Goal: Transaction & Acquisition: Purchase product/service

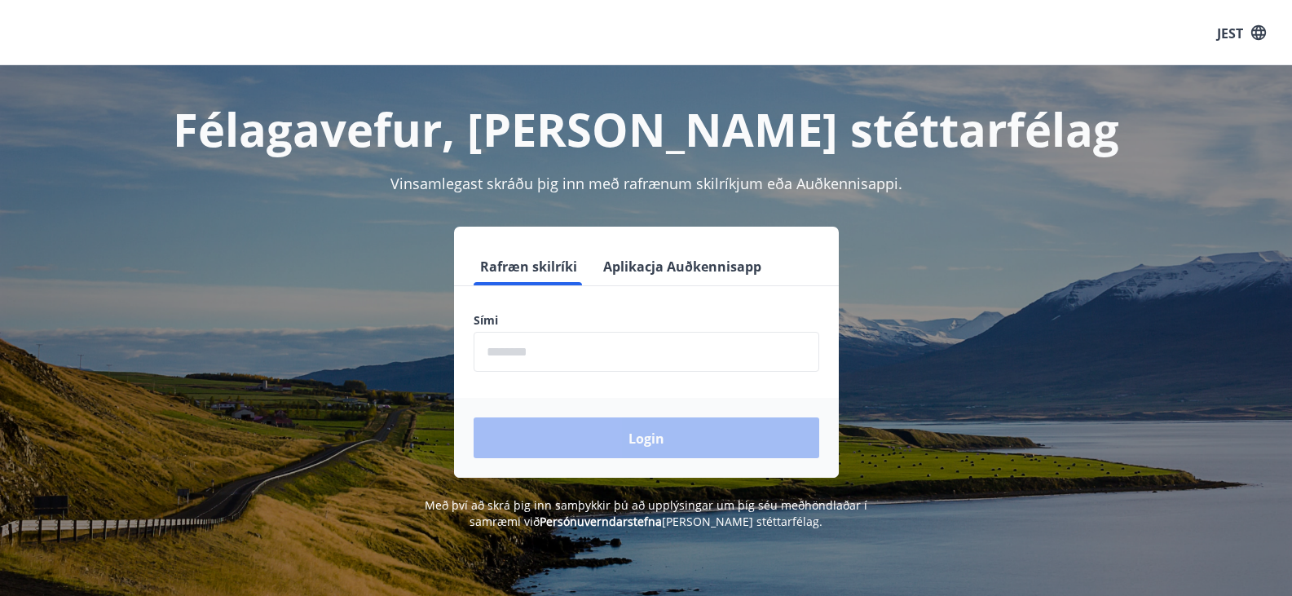
click at [543, 354] on input "phone" at bounding box center [645, 352] width 345 height 40
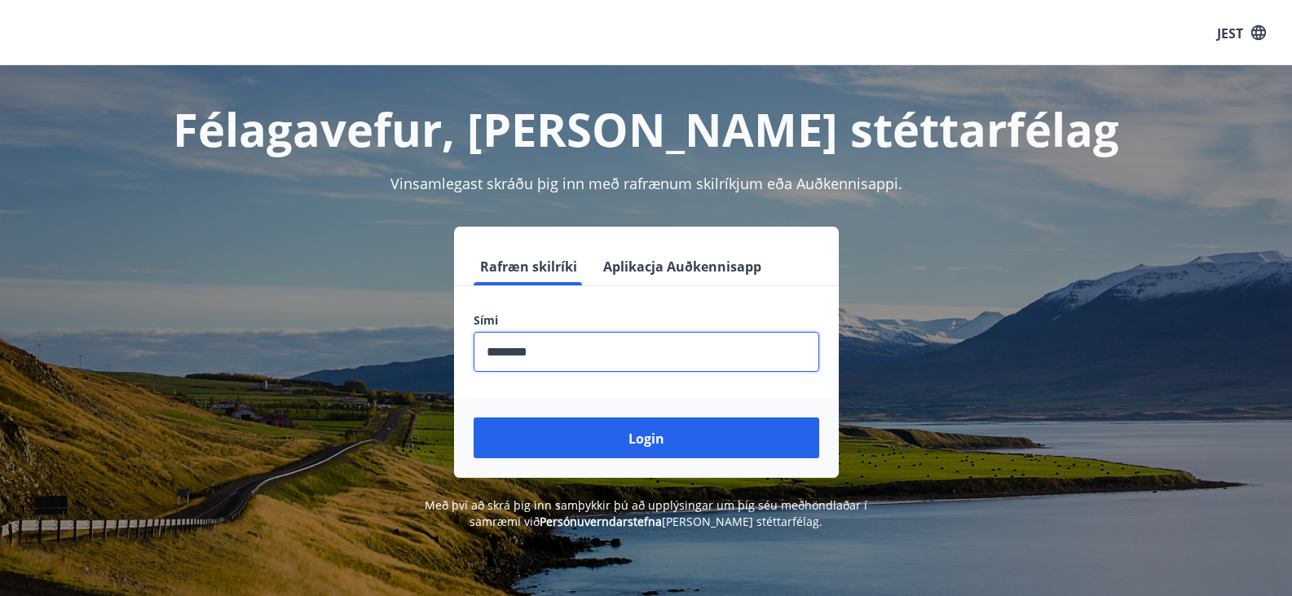
type input "********"
click at [473, 417] on button "Login" at bounding box center [645, 437] width 345 height 41
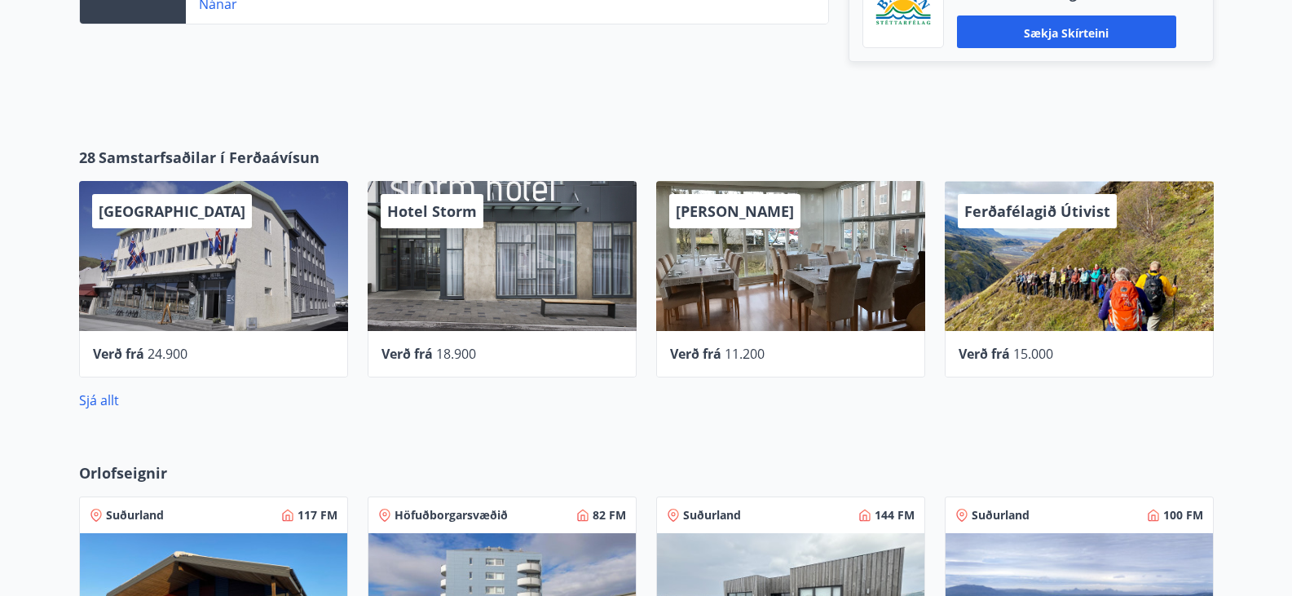
scroll to position [489, 0]
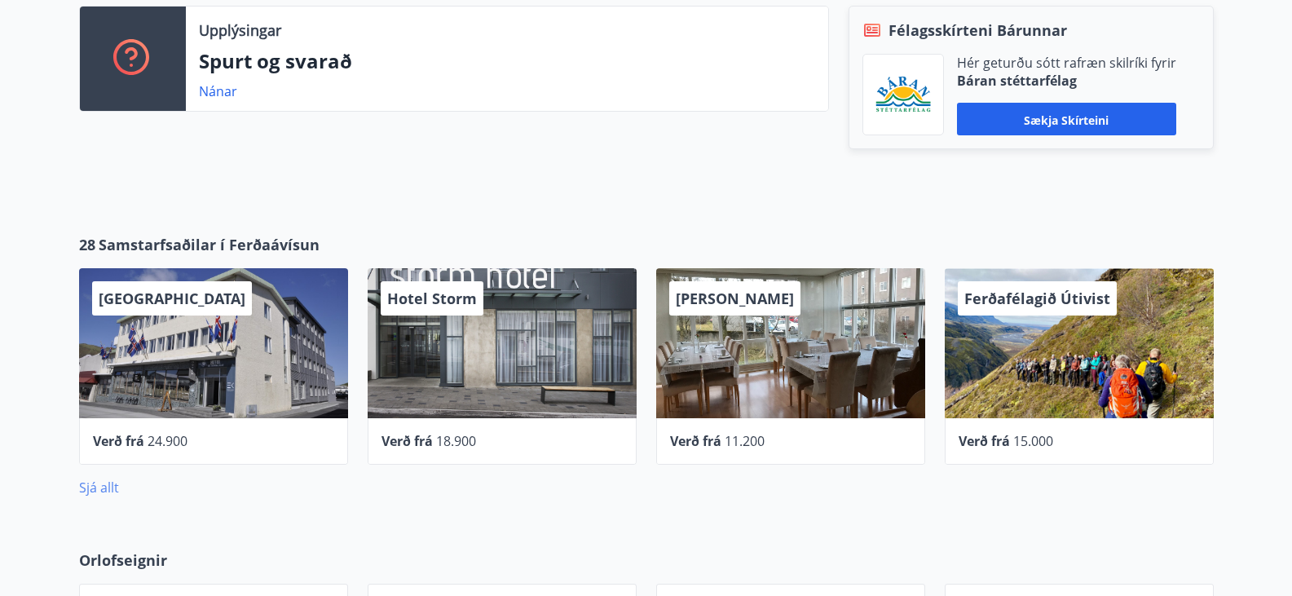
click at [93, 482] on font "Sjá allt" at bounding box center [99, 487] width 40 height 18
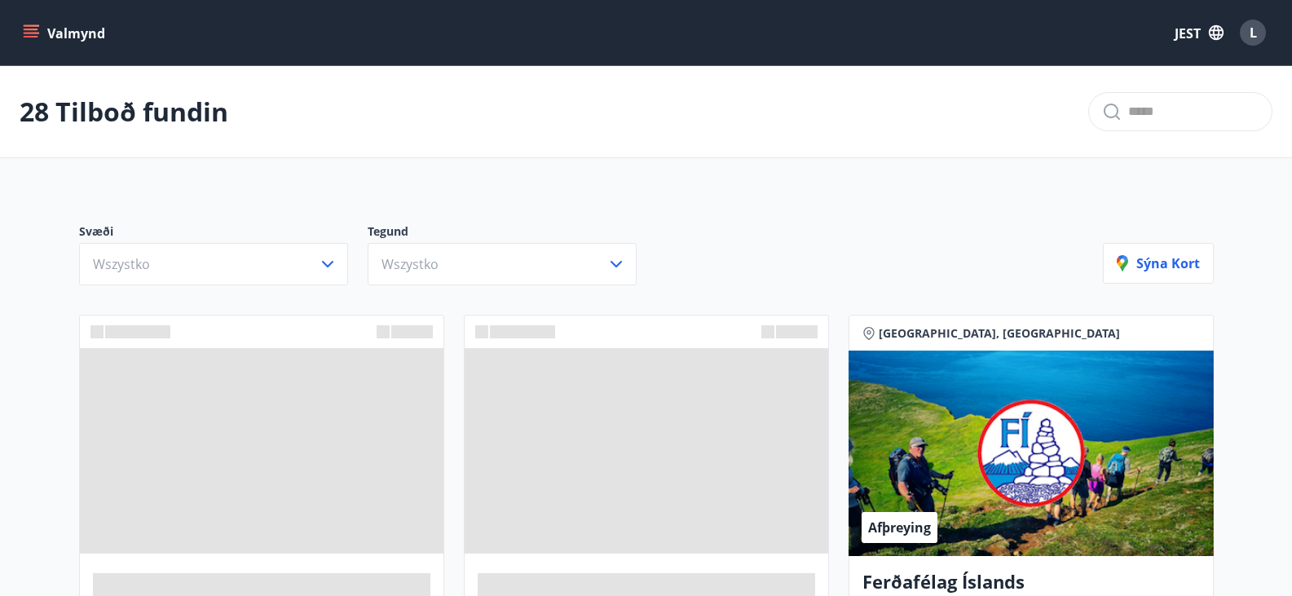
scroll to position [163, 0]
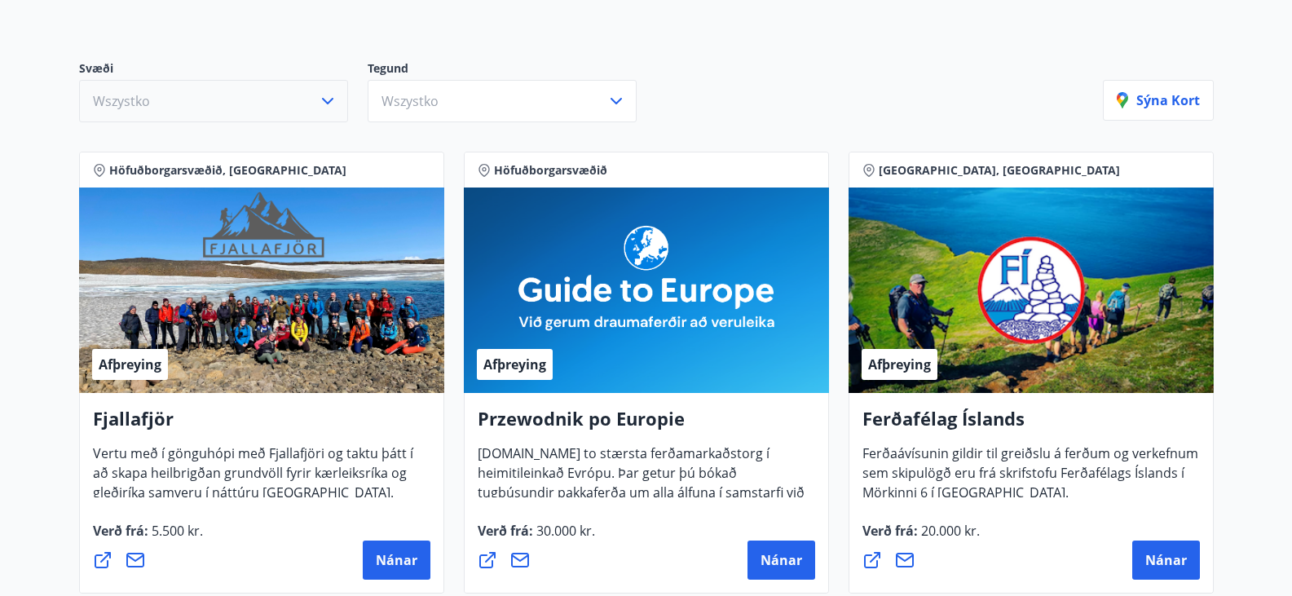
click at [292, 104] on button "Wszystko" at bounding box center [213, 101] width 269 height 42
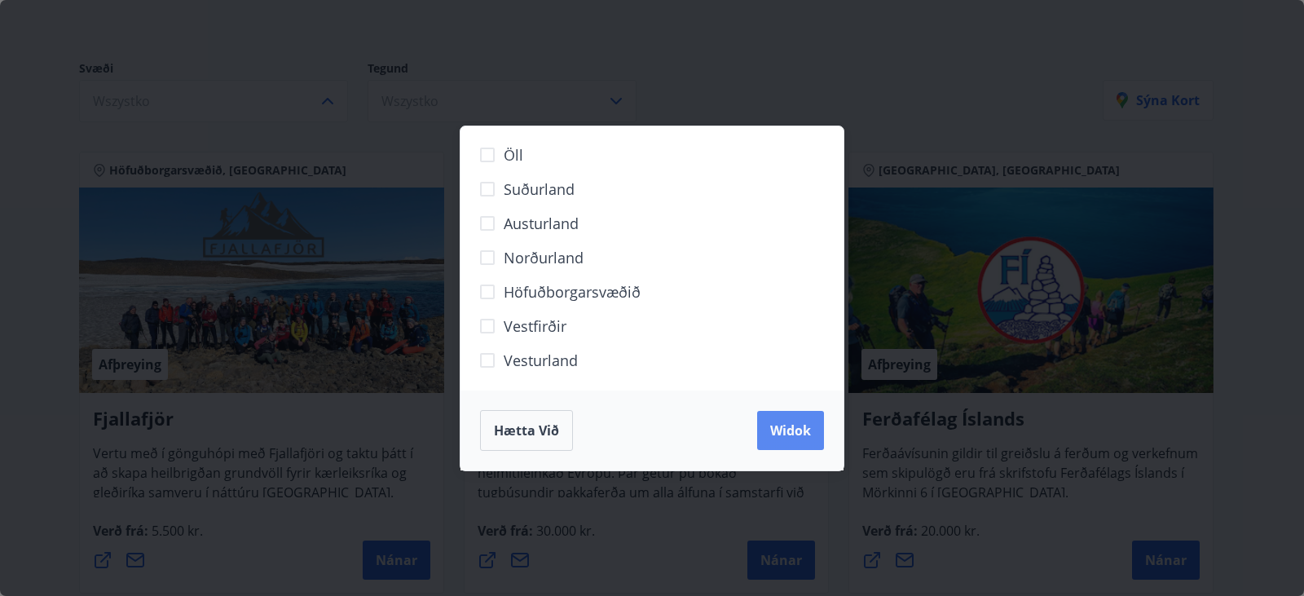
click at [798, 437] on font "Widok" at bounding box center [790, 430] width 41 height 18
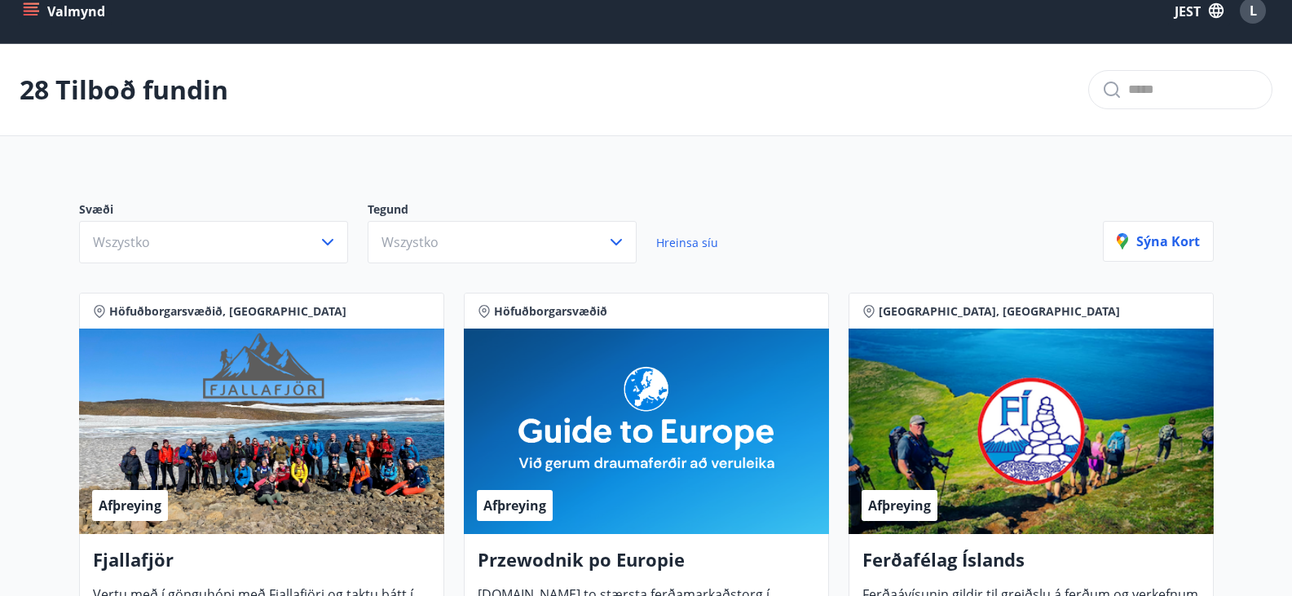
scroll to position [0, 0]
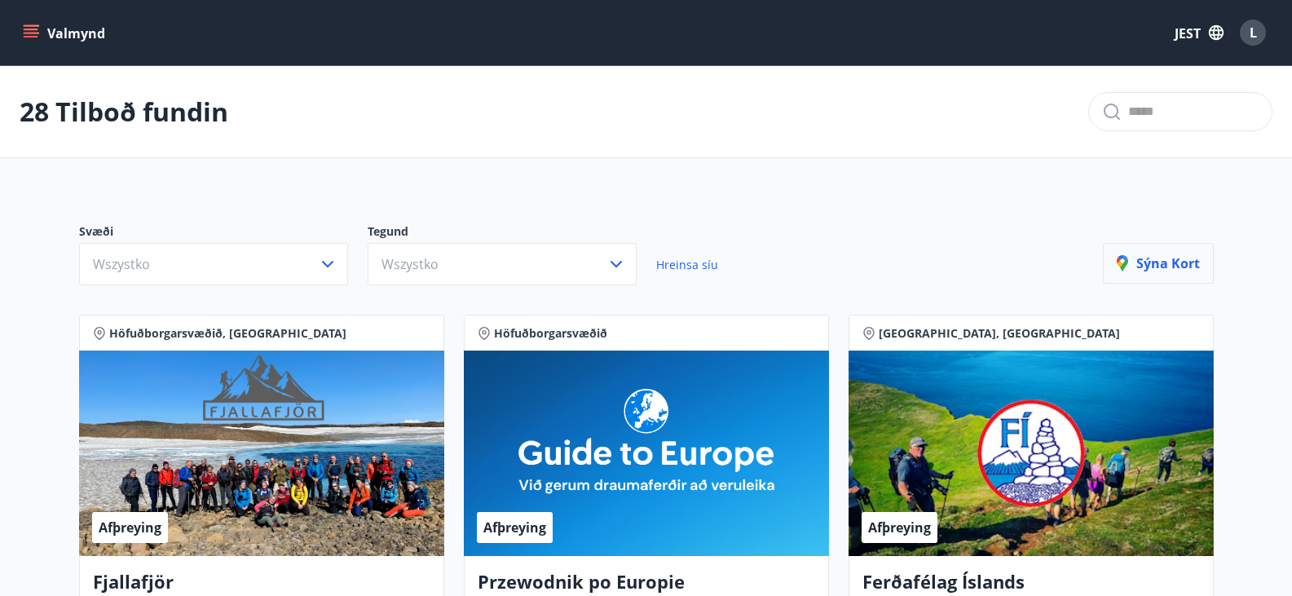
click at [1160, 267] on font "Sýna kort" at bounding box center [1168, 263] width 64 height 18
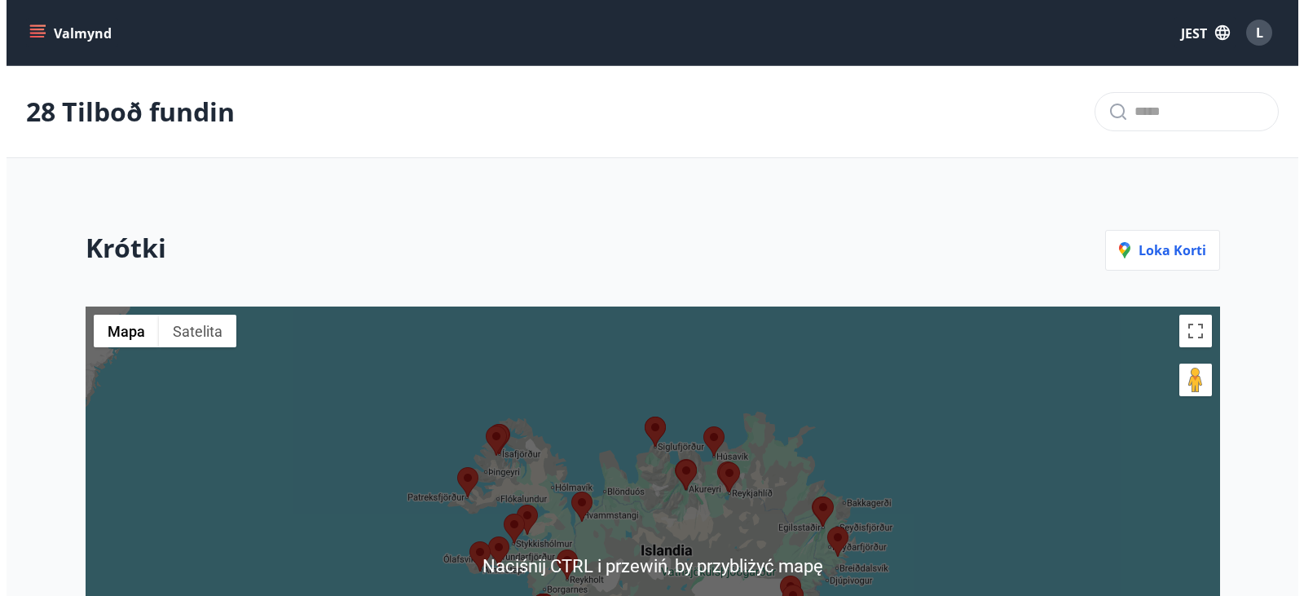
scroll to position [326, 0]
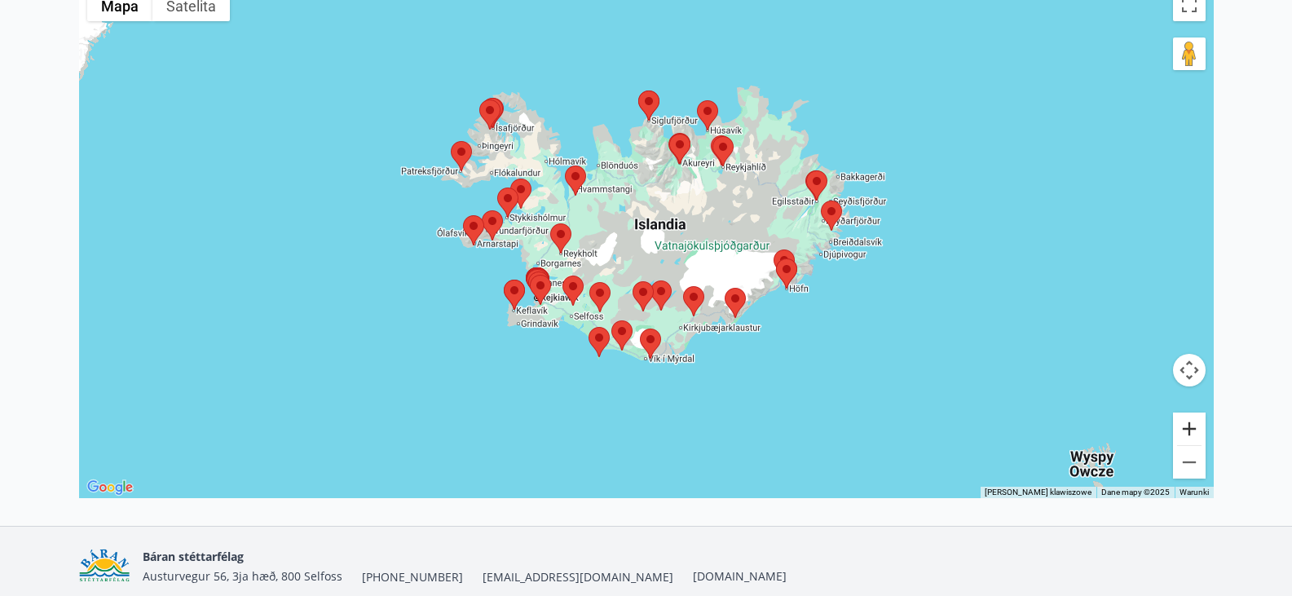
click at [1185, 426] on button "Powiększ" at bounding box center [1189, 428] width 33 height 33
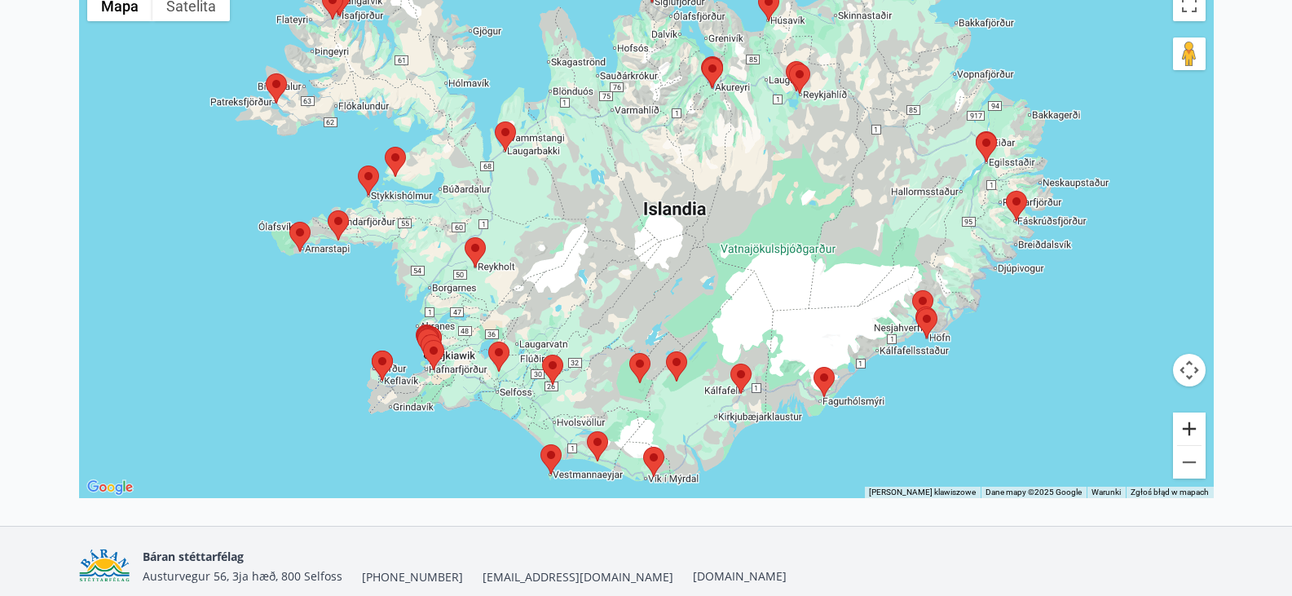
click at [1185, 426] on button "Powiększ" at bounding box center [1189, 428] width 33 height 33
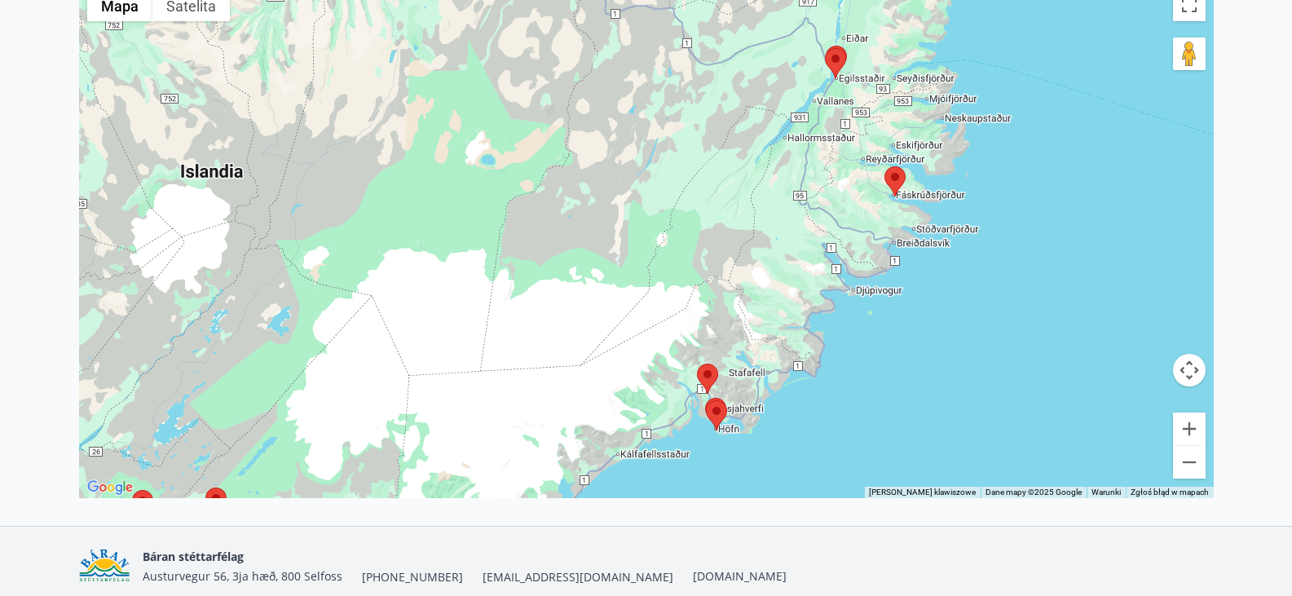
drag, startPoint x: 834, startPoint y: 388, endPoint x: 566, endPoint y: 384, distance: 268.1
click at [566, 384] on div at bounding box center [646, 238] width 1134 height 517
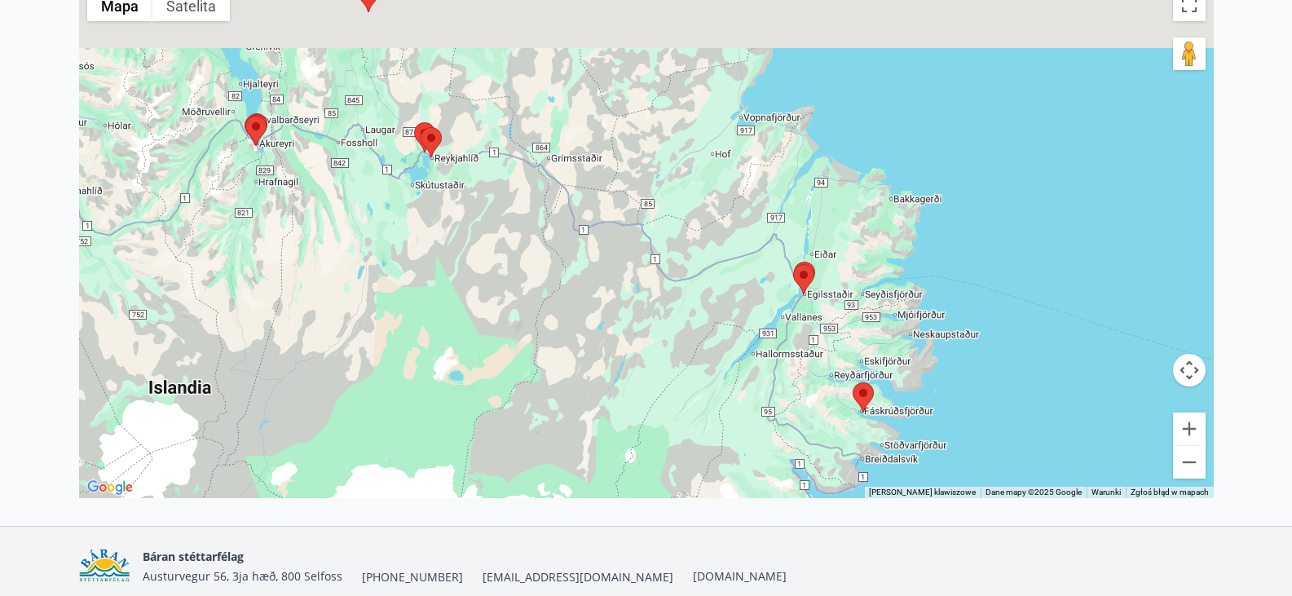
drag, startPoint x: 918, startPoint y: 313, endPoint x: 890, endPoint y: 486, distance: 175.1
click at [890, 486] on div at bounding box center [646, 238] width 1134 height 517
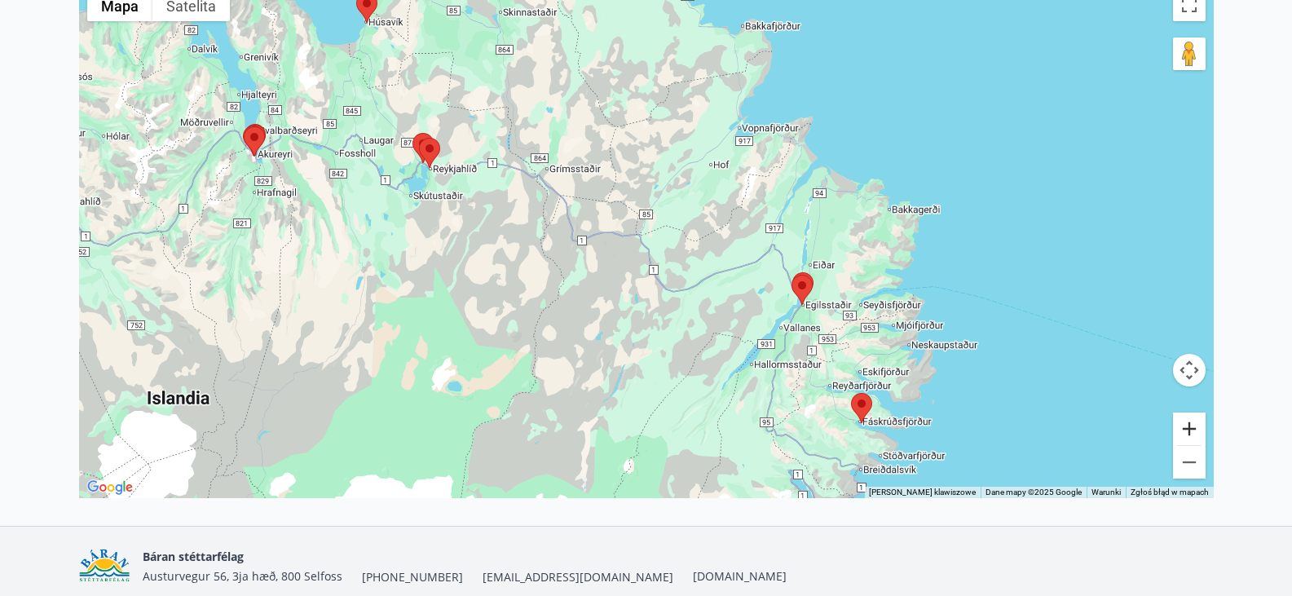
click at [1195, 426] on button "Powiększ" at bounding box center [1189, 428] width 33 height 33
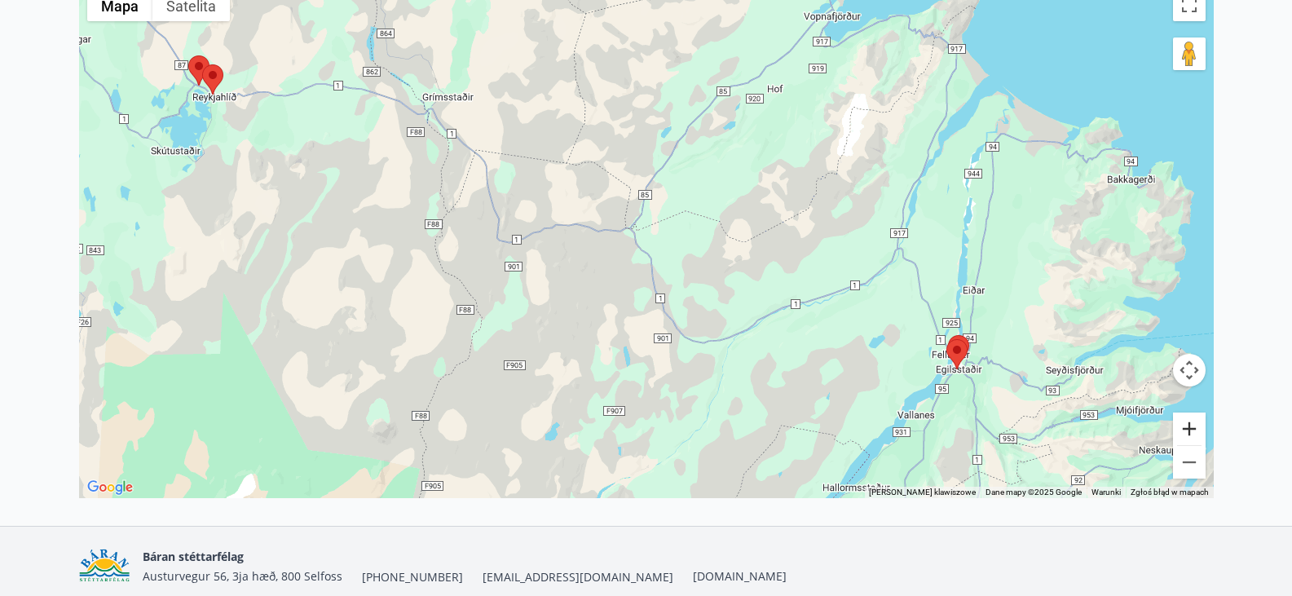
click at [1195, 426] on button "Powiększ" at bounding box center [1189, 428] width 33 height 33
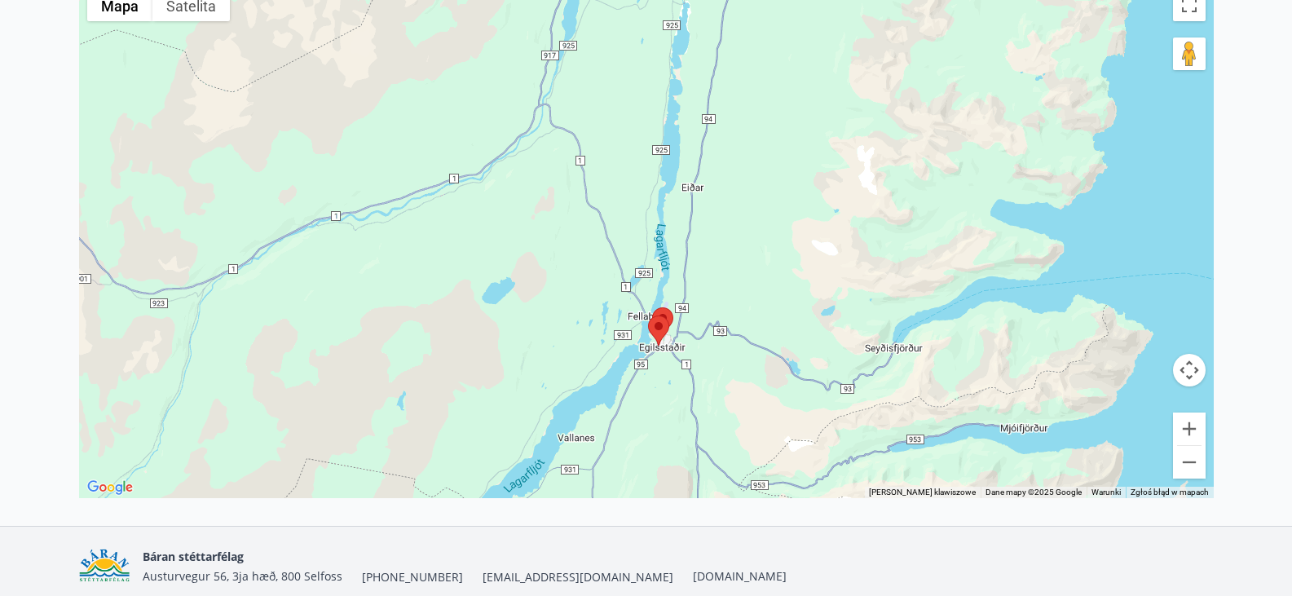
drag, startPoint x: 759, startPoint y: 244, endPoint x: 472, endPoint y: 203, distance: 290.6
click at [472, 203] on div at bounding box center [646, 238] width 1134 height 517
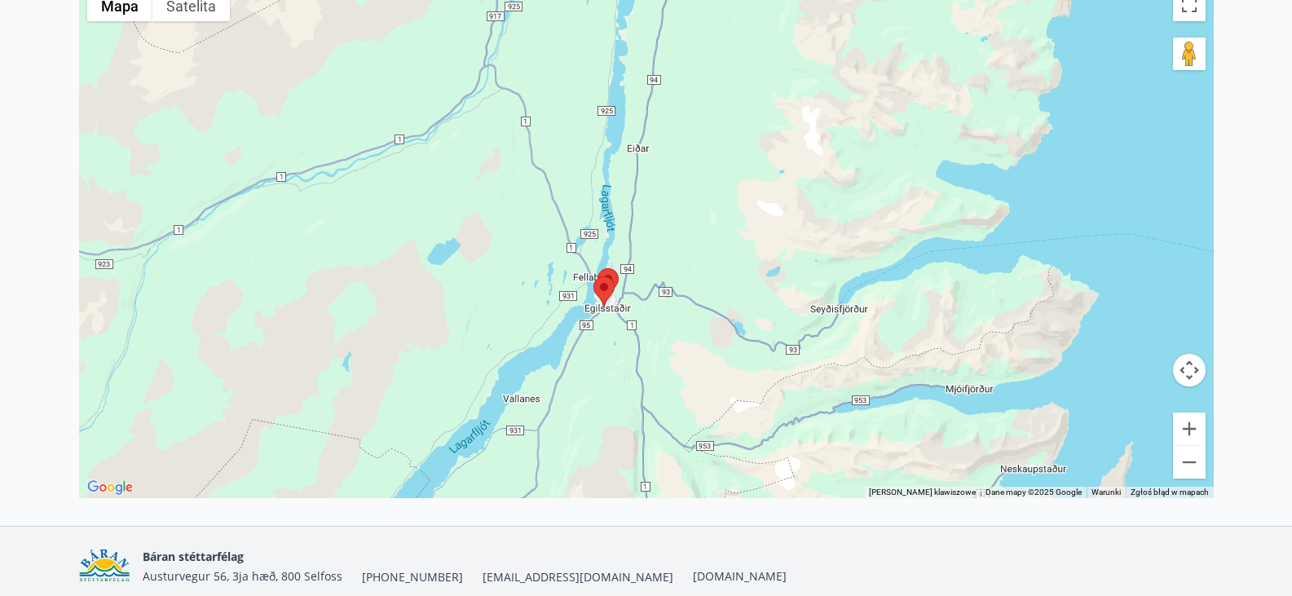
drag, startPoint x: 697, startPoint y: 372, endPoint x: 636, endPoint y: 324, distance: 77.3
click at [636, 324] on div at bounding box center [646, 238] width 1134 height 517
click at [593, 276] on area at bounding box center [593, 276] width 0 height 0
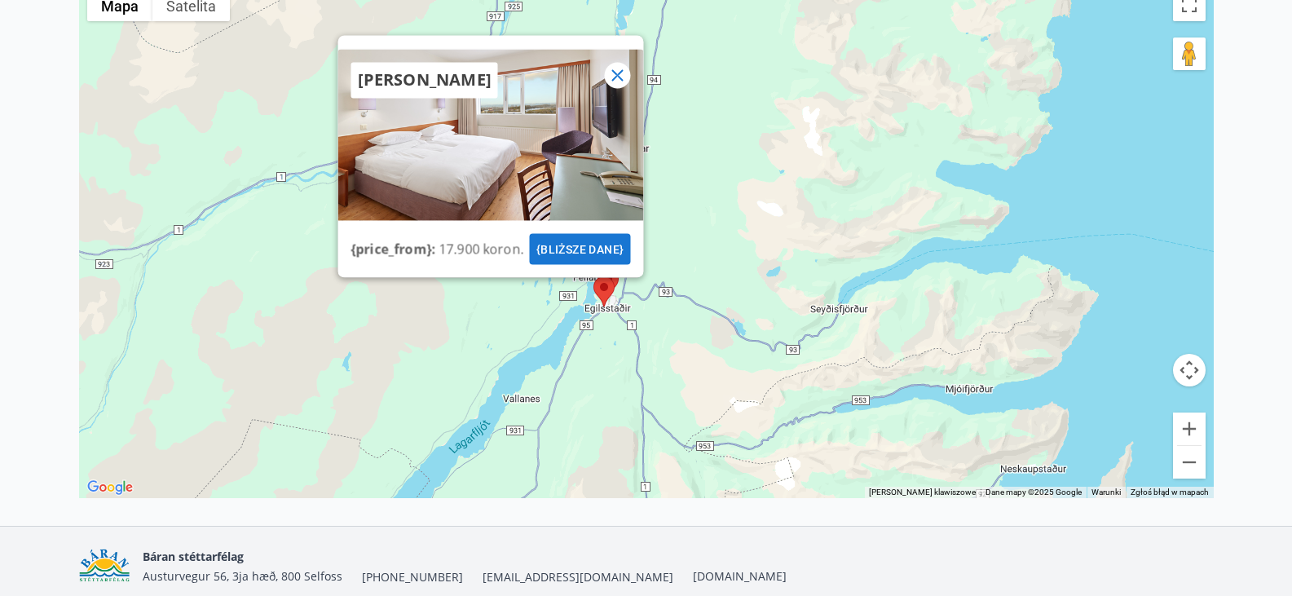
click at [617, 81] on icon at bounding box center [617, 75] width 20 height 20
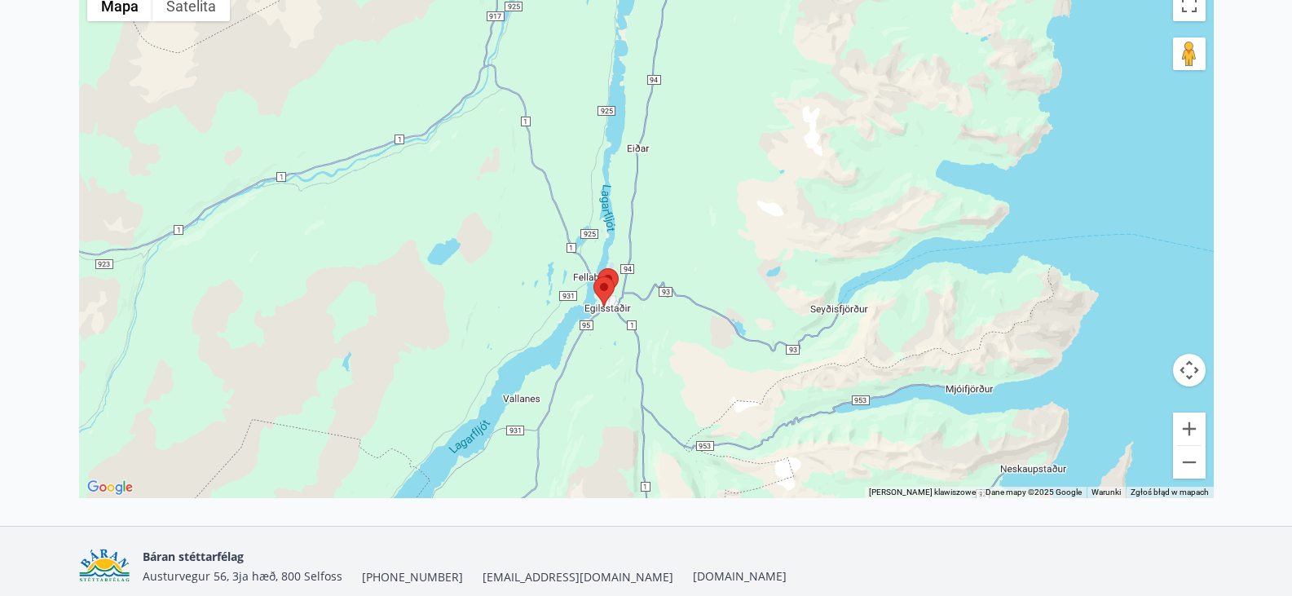
click at [597, 268] on area at bounding box center [597, 268] width 0 height 0
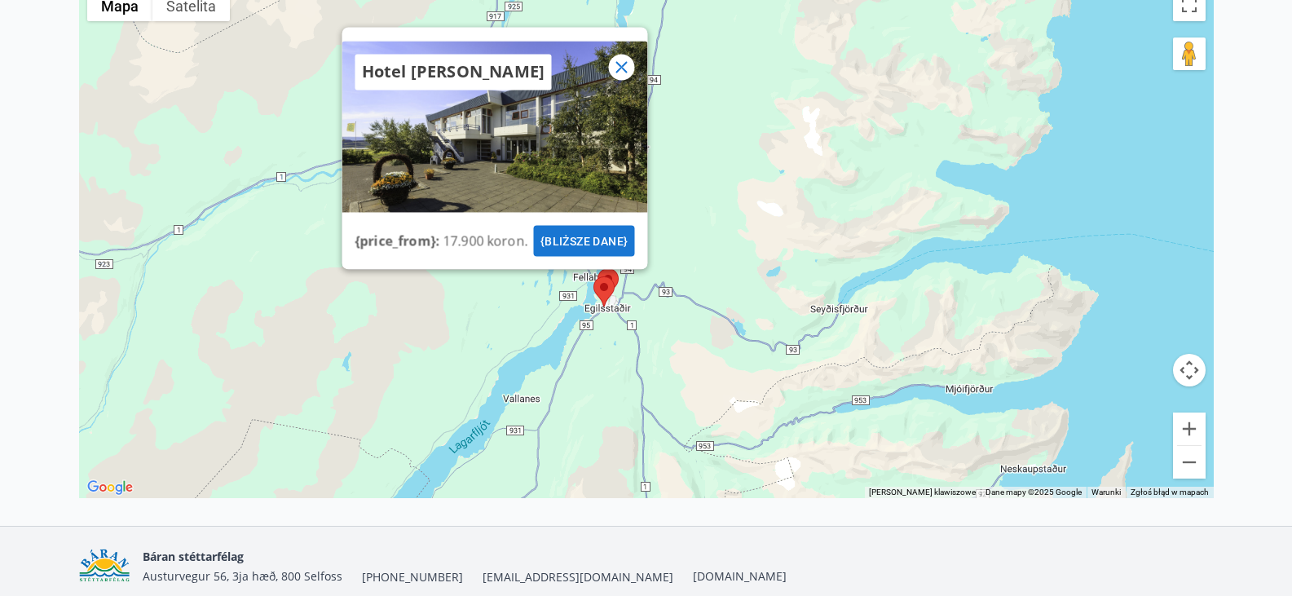
click at [624, 70] on icon at bounding box center [620, 66] width 11 height 11
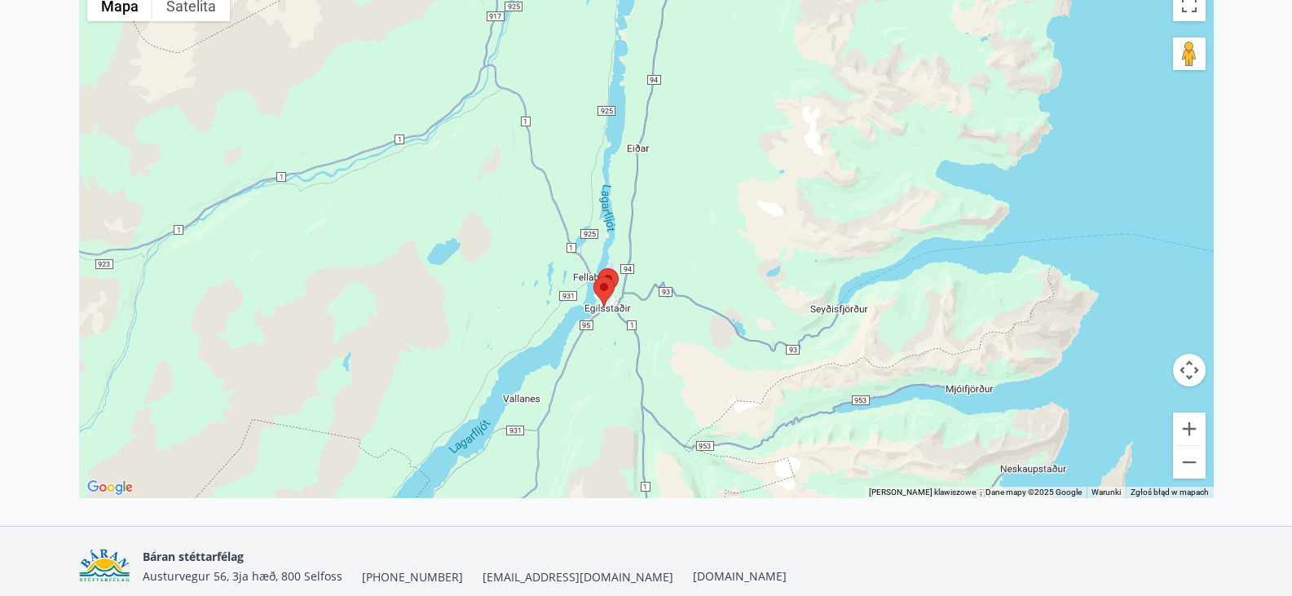
click at [593, 276] on area at bounding box center [593, 276] width 0 height 0
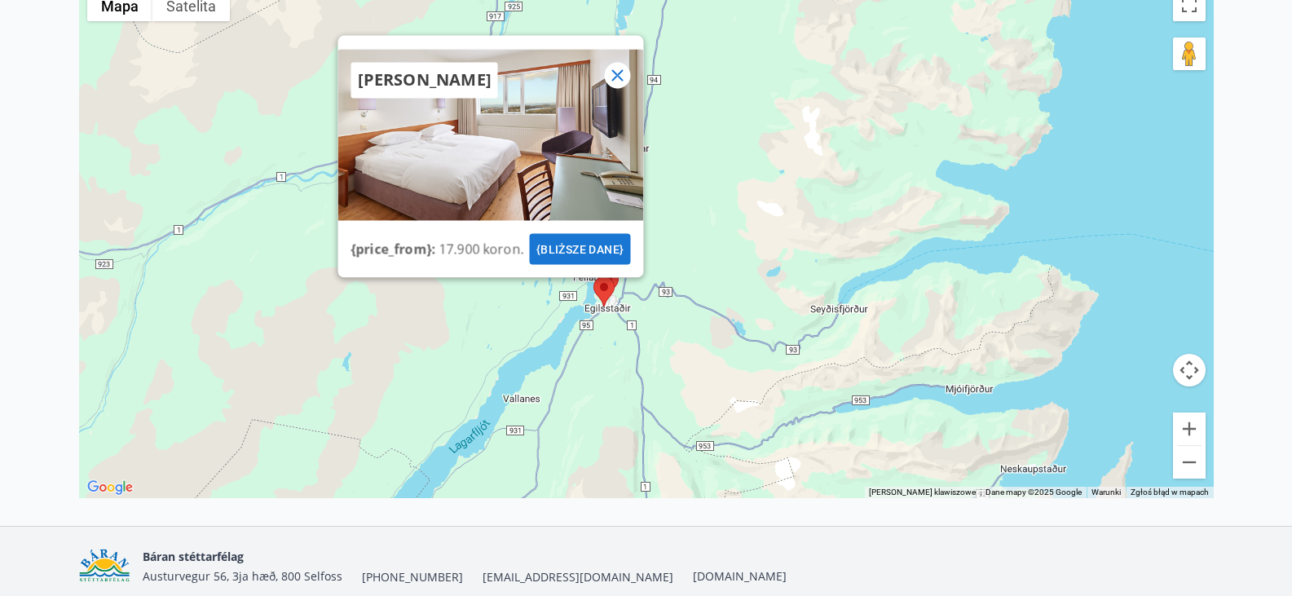
click at [622, 79] on icon at bounding box center [617, 75] width 20 height 20
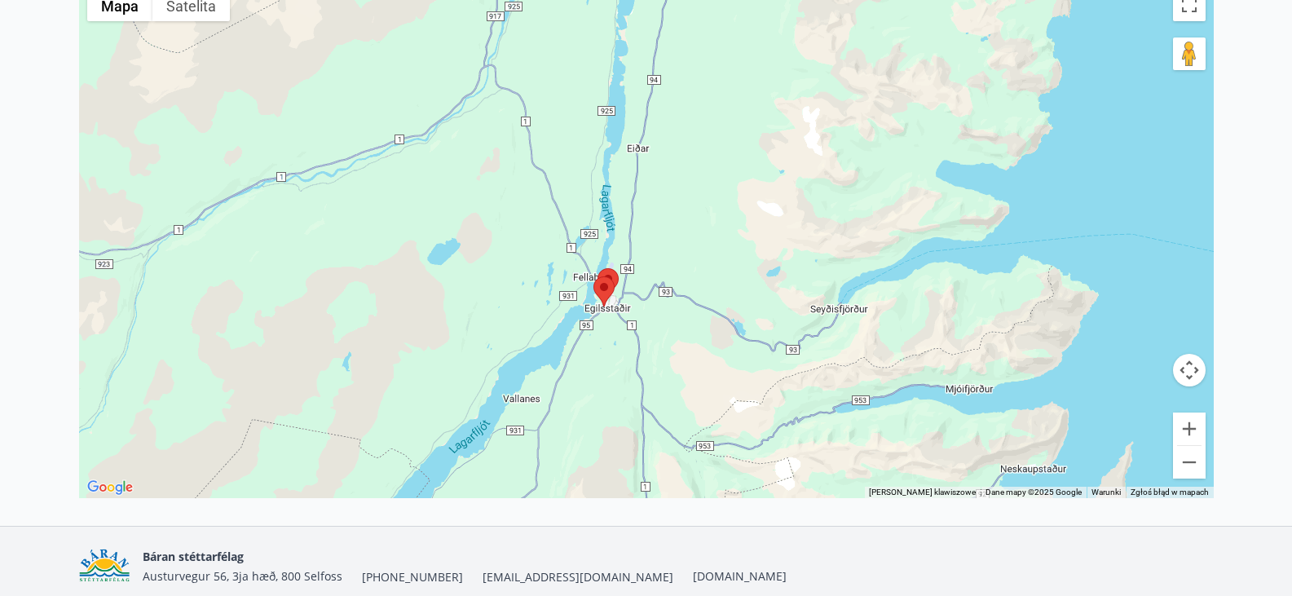
click at [593, 276] on area at bounding box center [593, 276] width 0 height 0
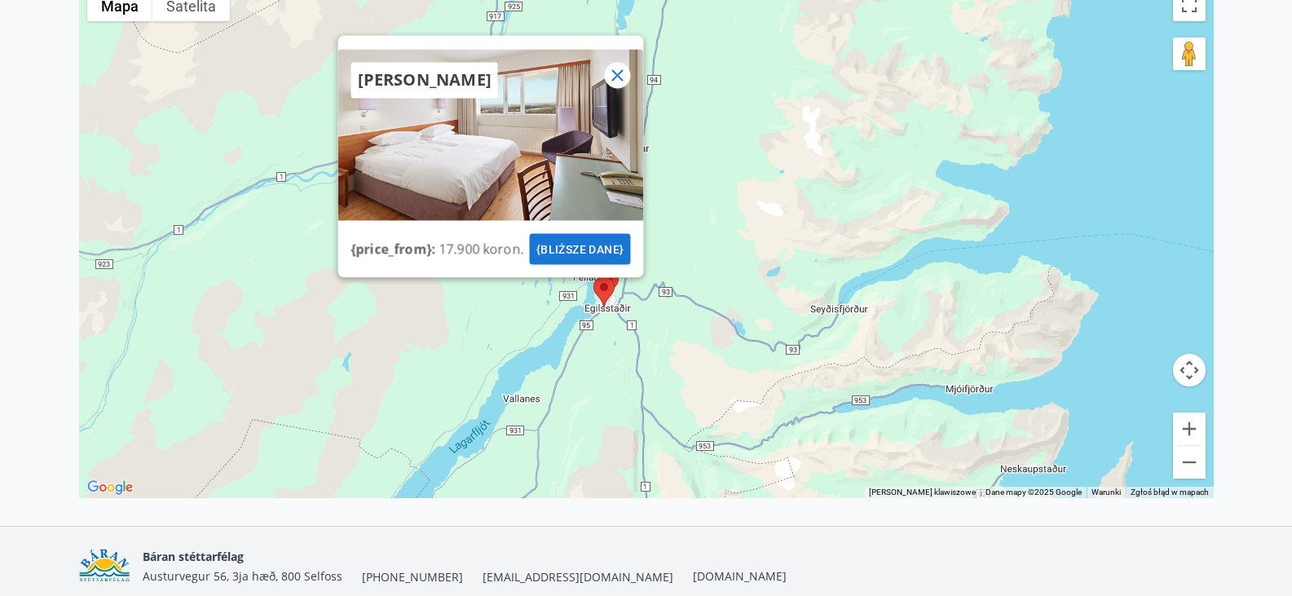
click at [588, 242] on font "{bliższe dane}" at bounding box center [579, 248] width 88 height 13
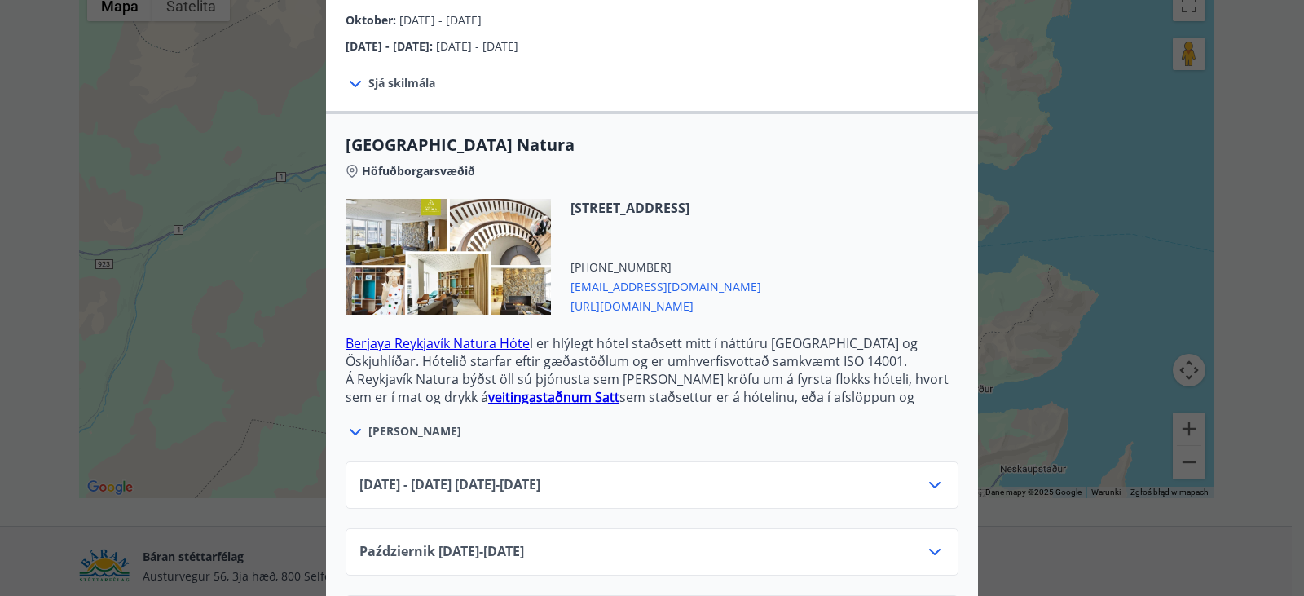
scroll to position [489, 0]
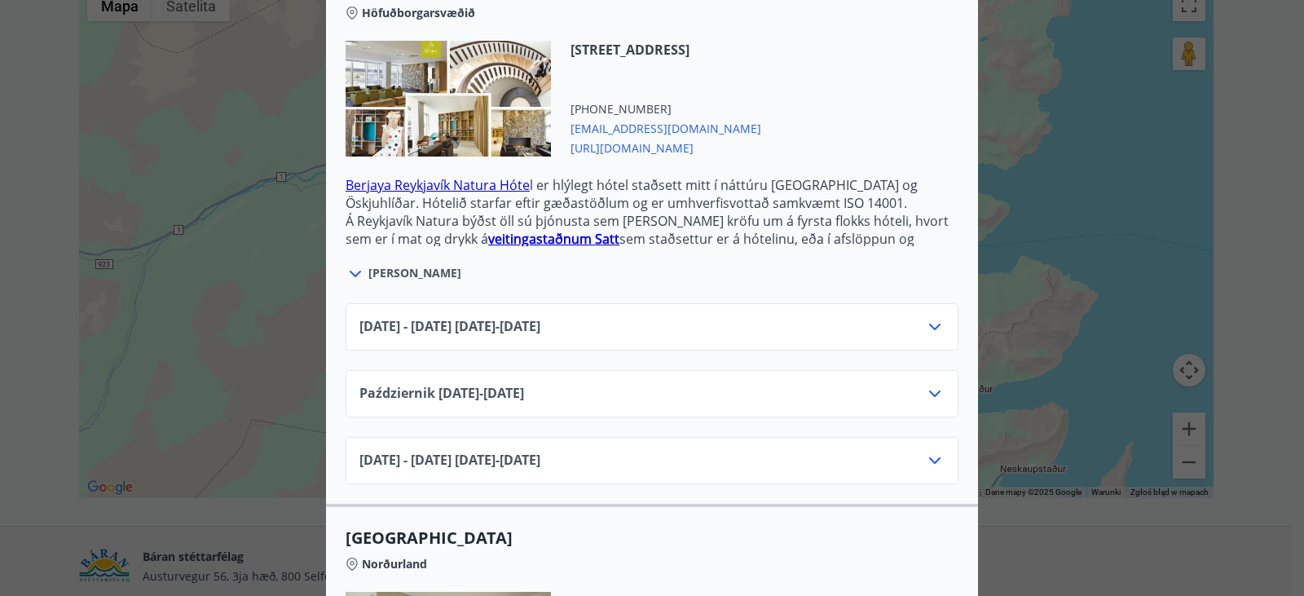
click at [925, 389] on icon at bounding box center [935, 394] width 20 height 20
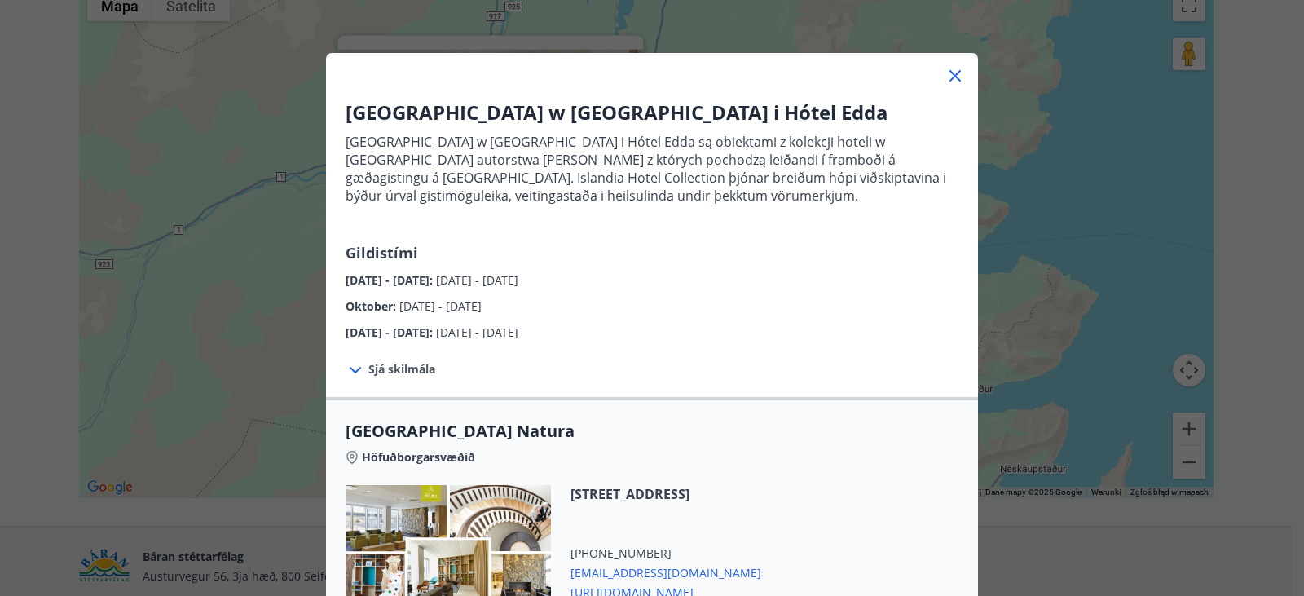
scroll to position [0, 0]
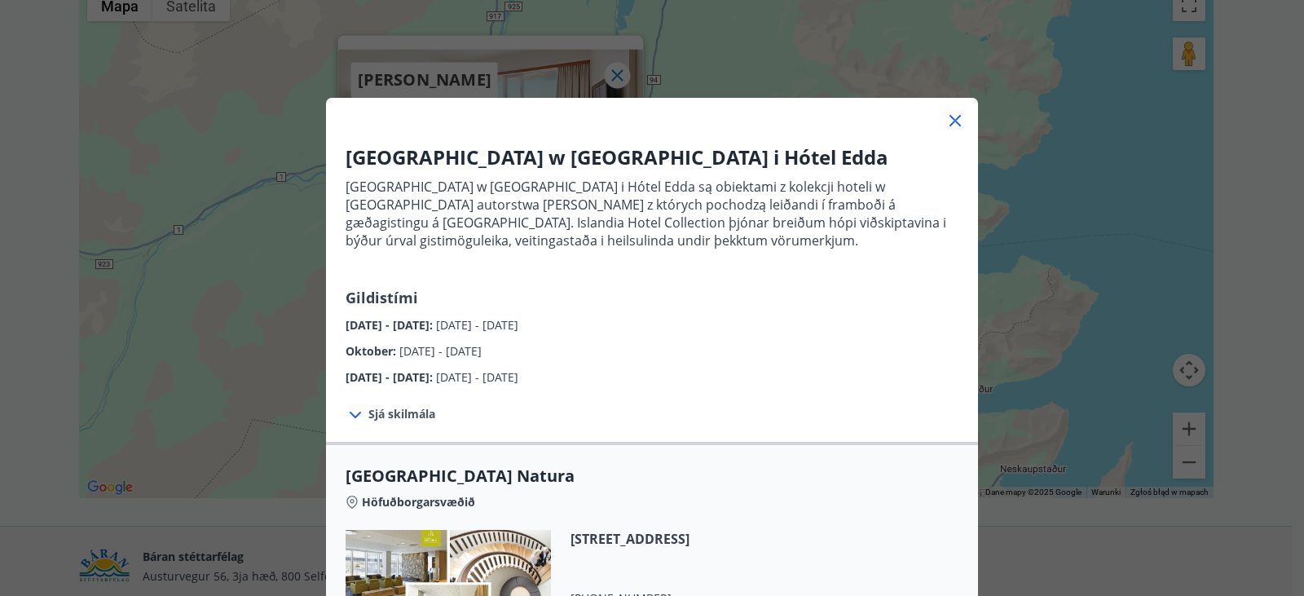
click at [948, 122] on icon at bounding box center [955, 121] width 20 height 20
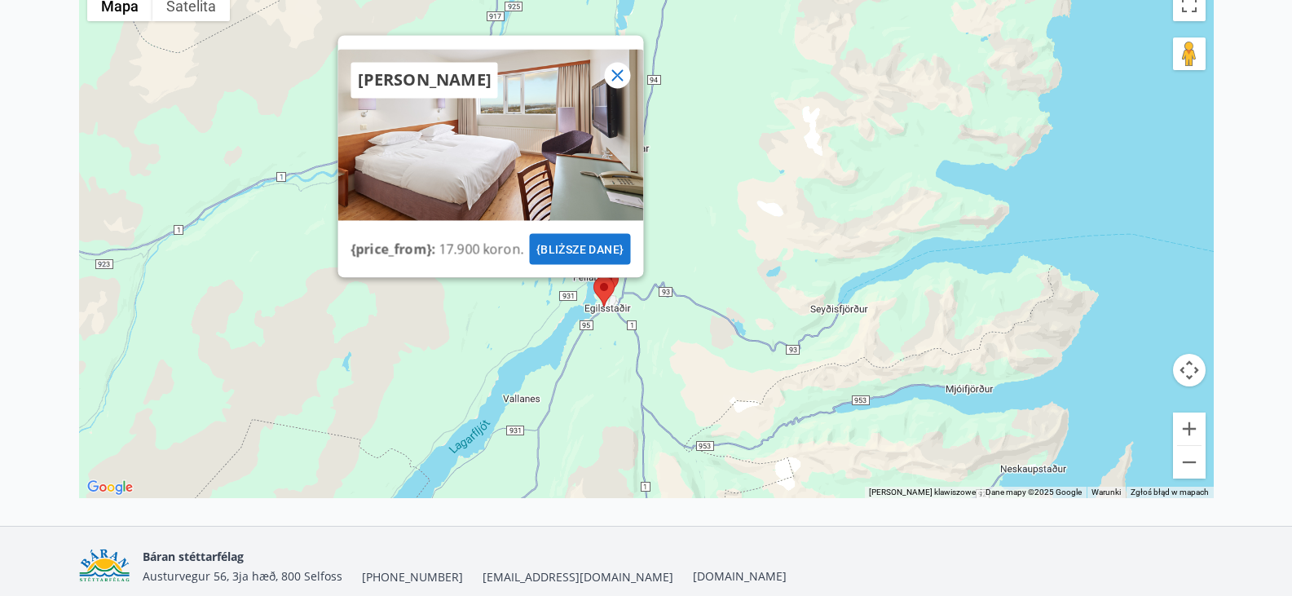
click at [597, 268] on area at bounding box center [597, 268] width 0 height 0
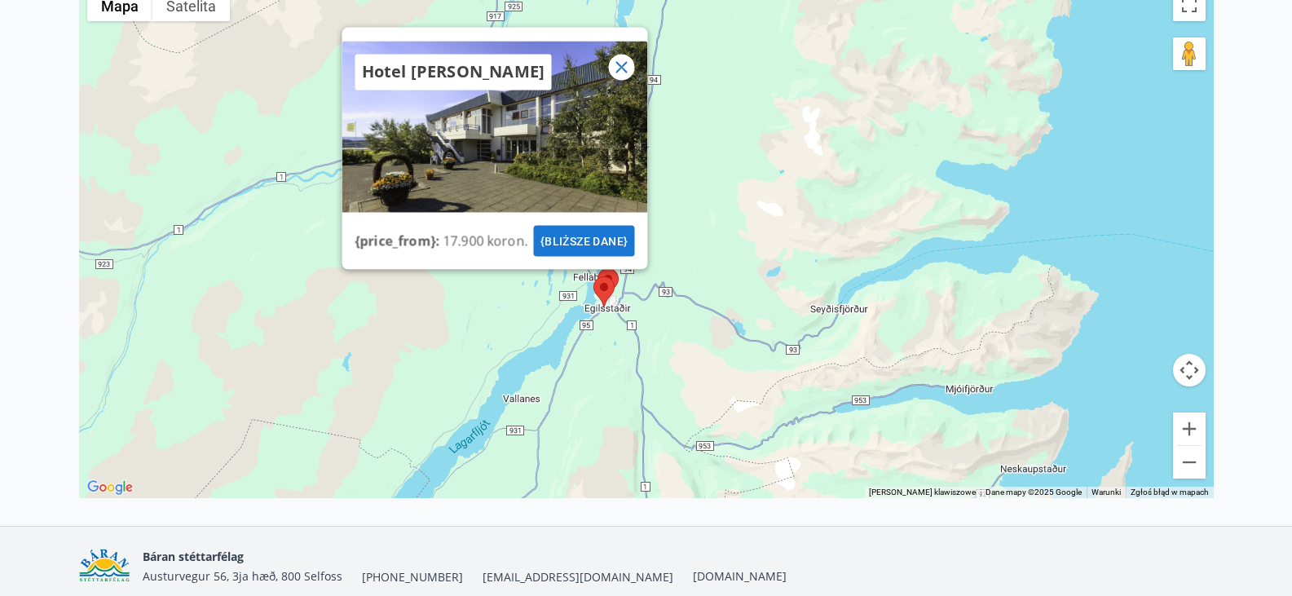
click at [591, 236] on font "{bliższe dane}" at bounding box center [583, 240] width 88 height 13
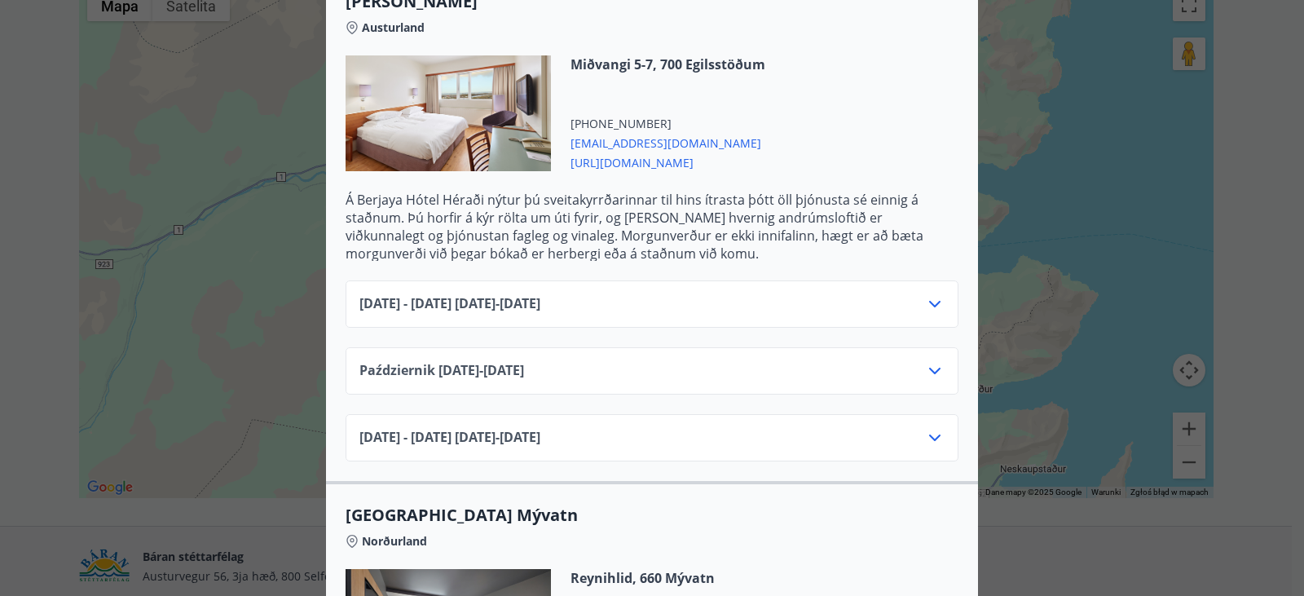
scroll to position [1548, 0]
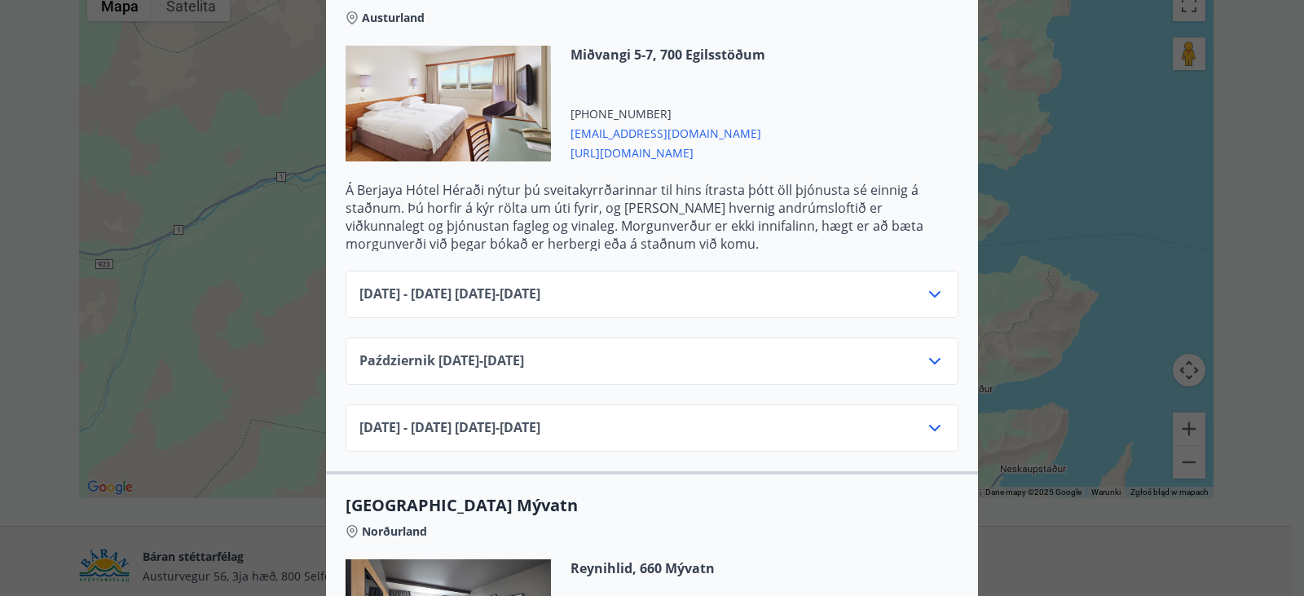
click at [693, 152] on font "[URL][DOMAIN_NAME]" at bounding box center [631, 152] width 123 height 15
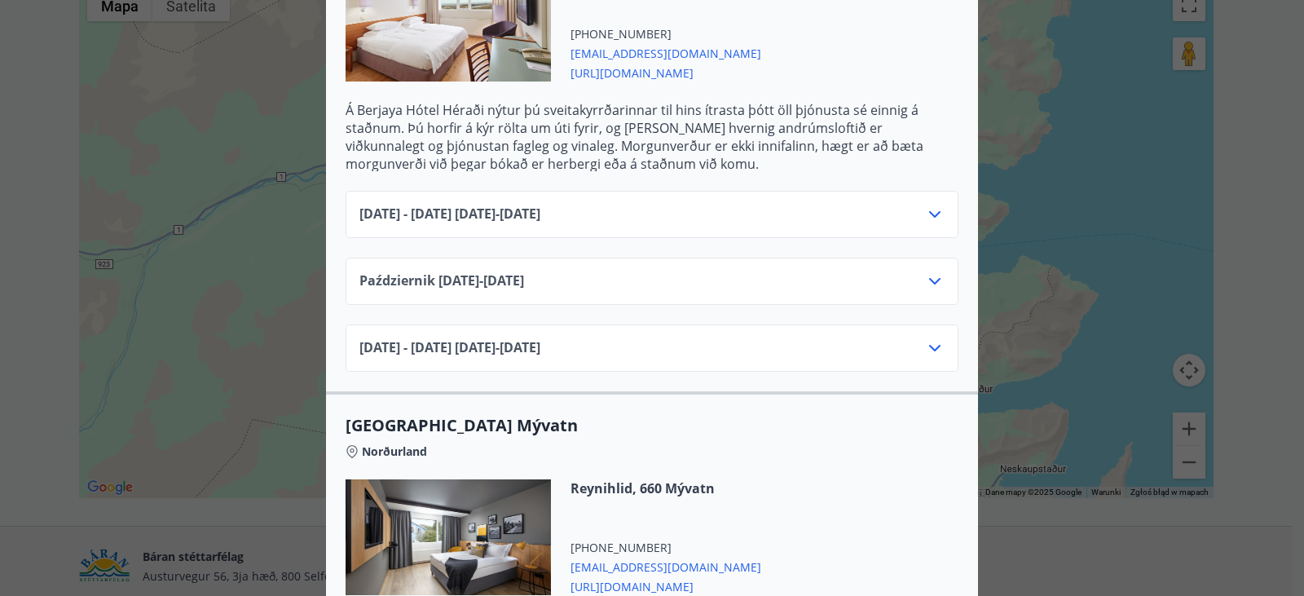
scroll to position [1630, 0]
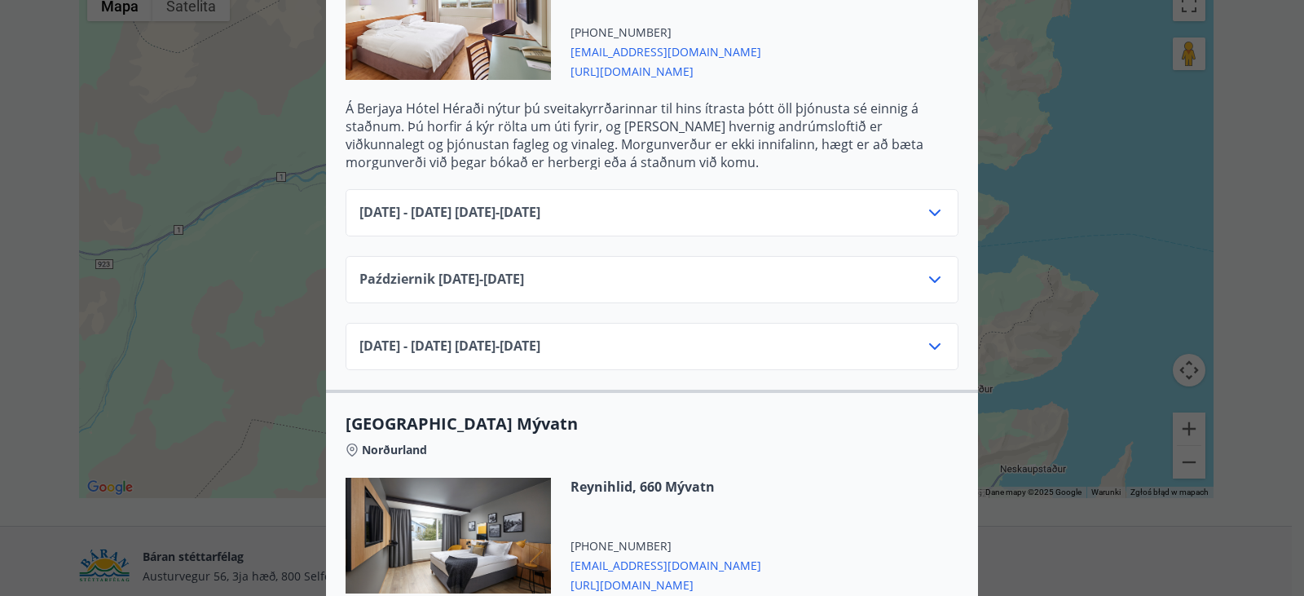
click at [925, 275] on icon at bounding box center [935, 280] width 20 height 20
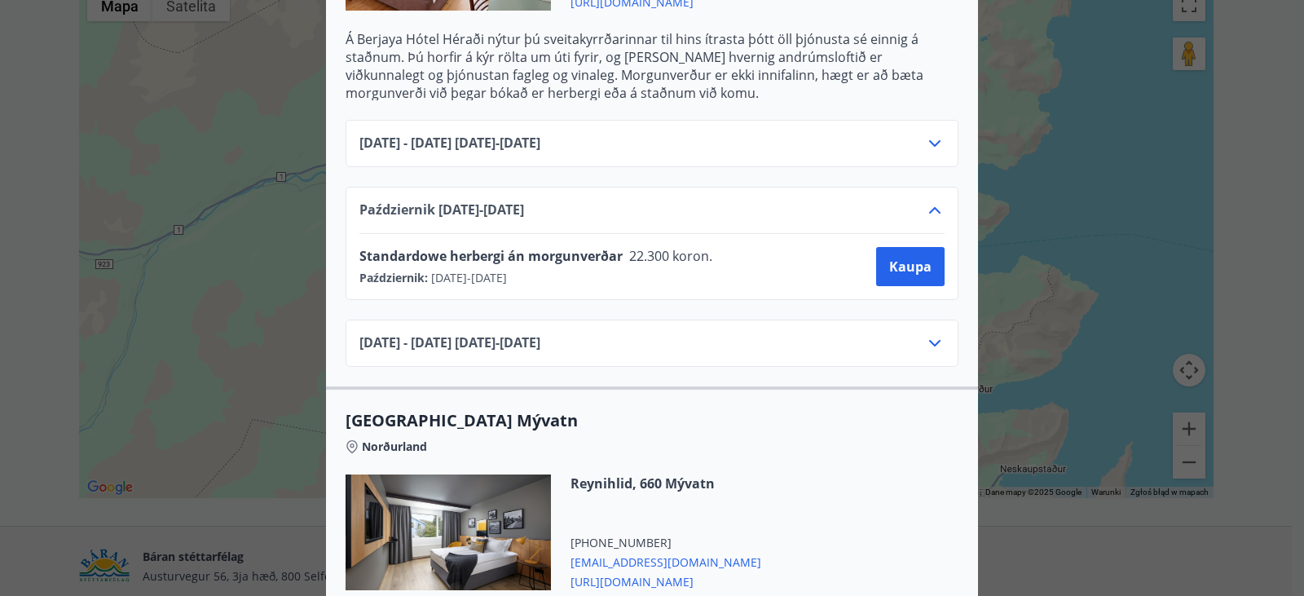
scroll to position [1793, 0]
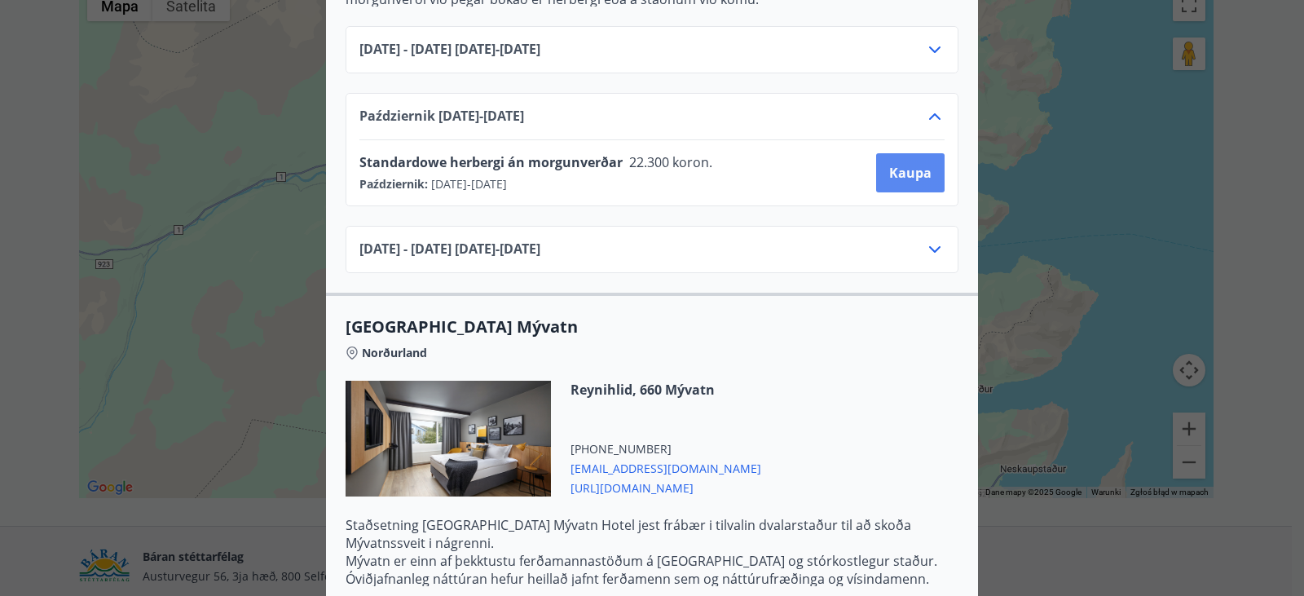
click at [904, 165] on font "Kaupa" at bounding box center [910, 173] width 42 height 18
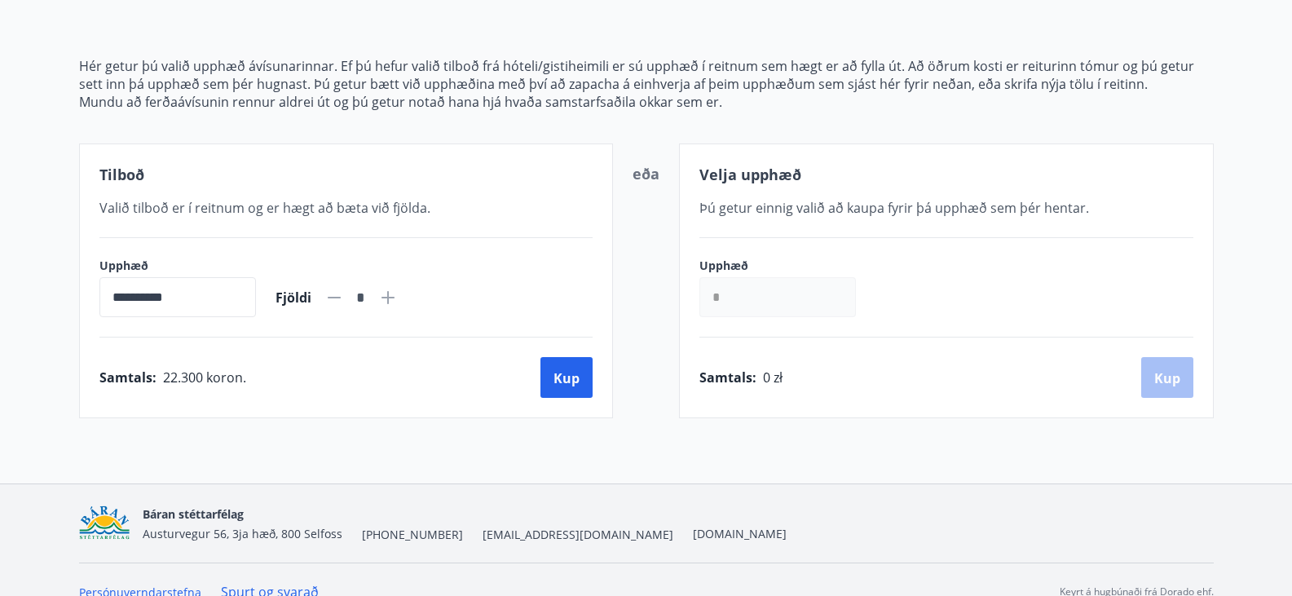
scroll to position [194, 0]
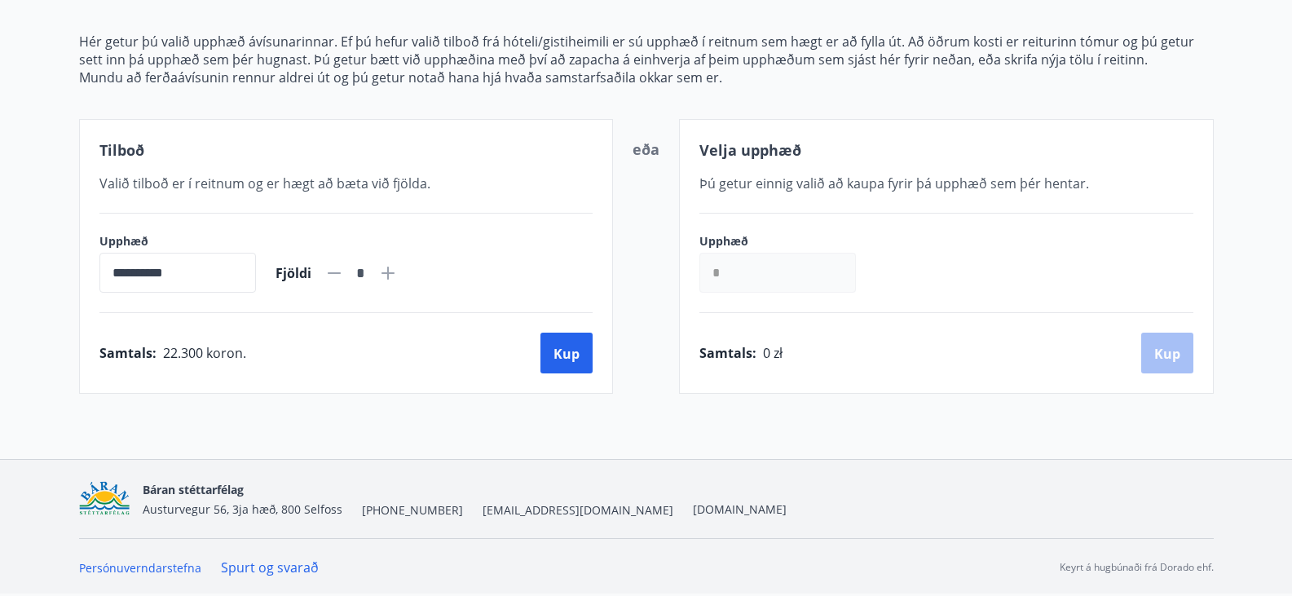
click at [394, 273] on icon at bounding box center [387, 272] width 13 height 13
type input "*"
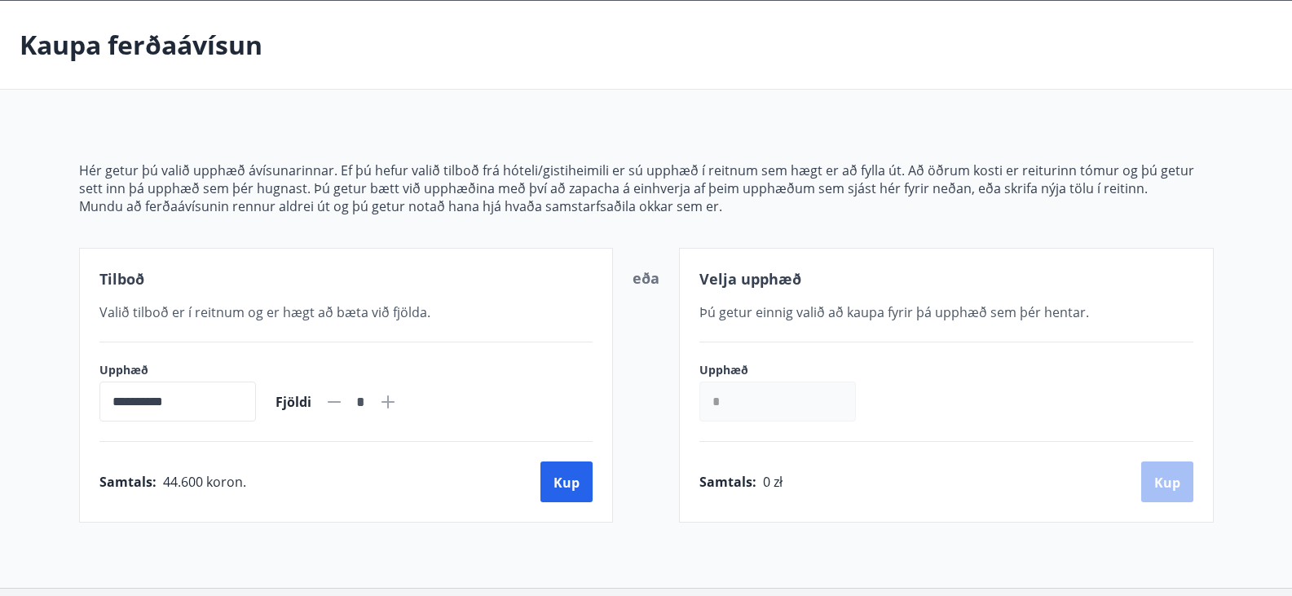
scroll to position [0, 0]
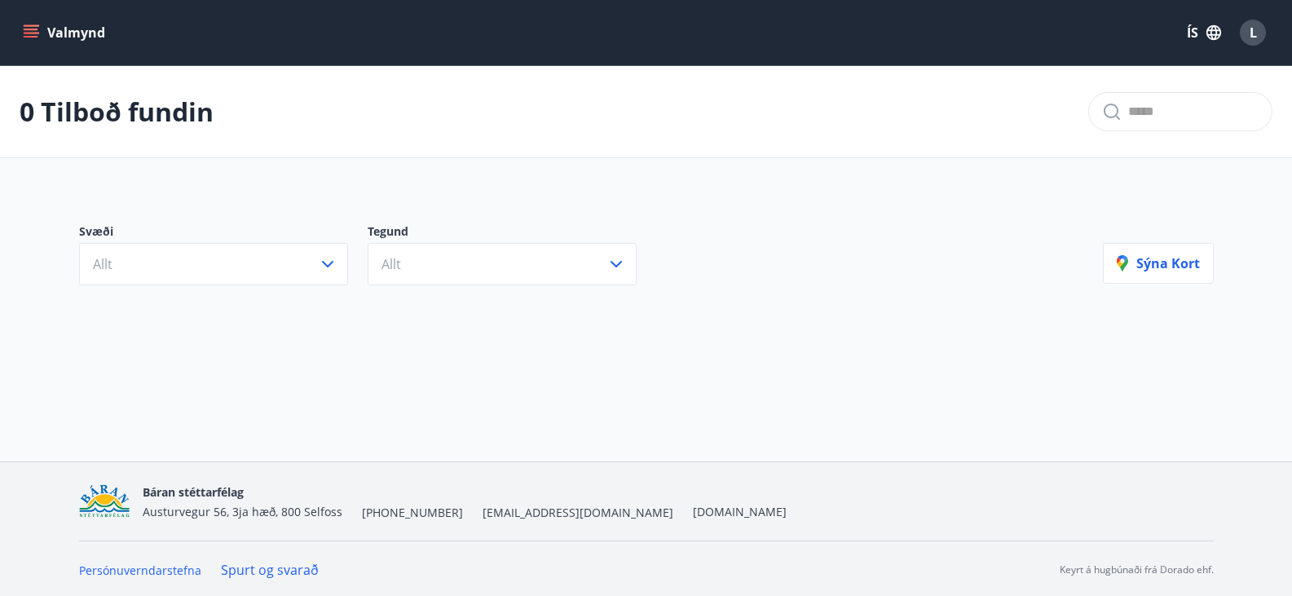
scroll to position [2, 0]
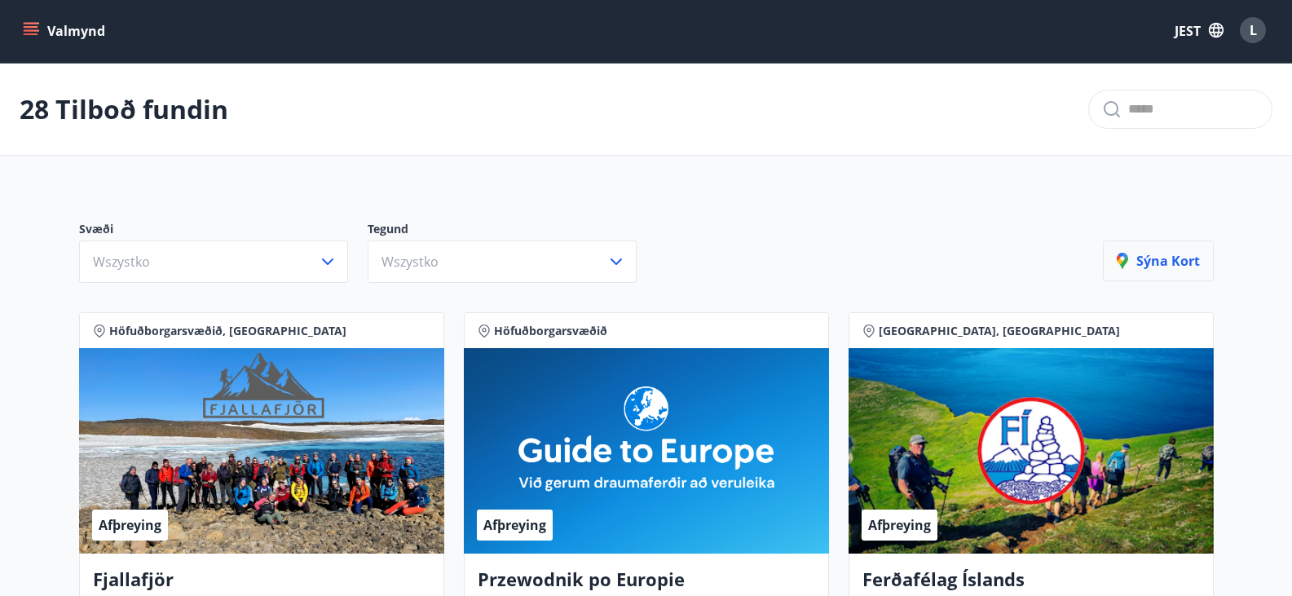
click at [1147, 253] on font "Sýna kort" at bounding box center [1168, 261] width 64 height 18
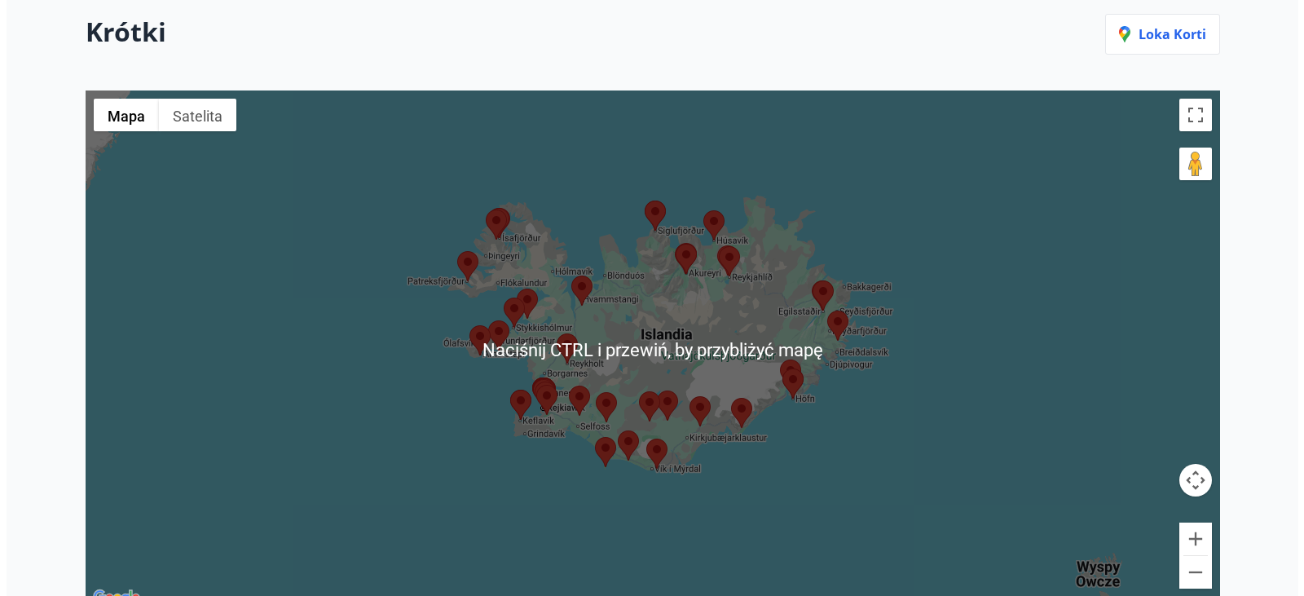
scroll to position [328, 0]
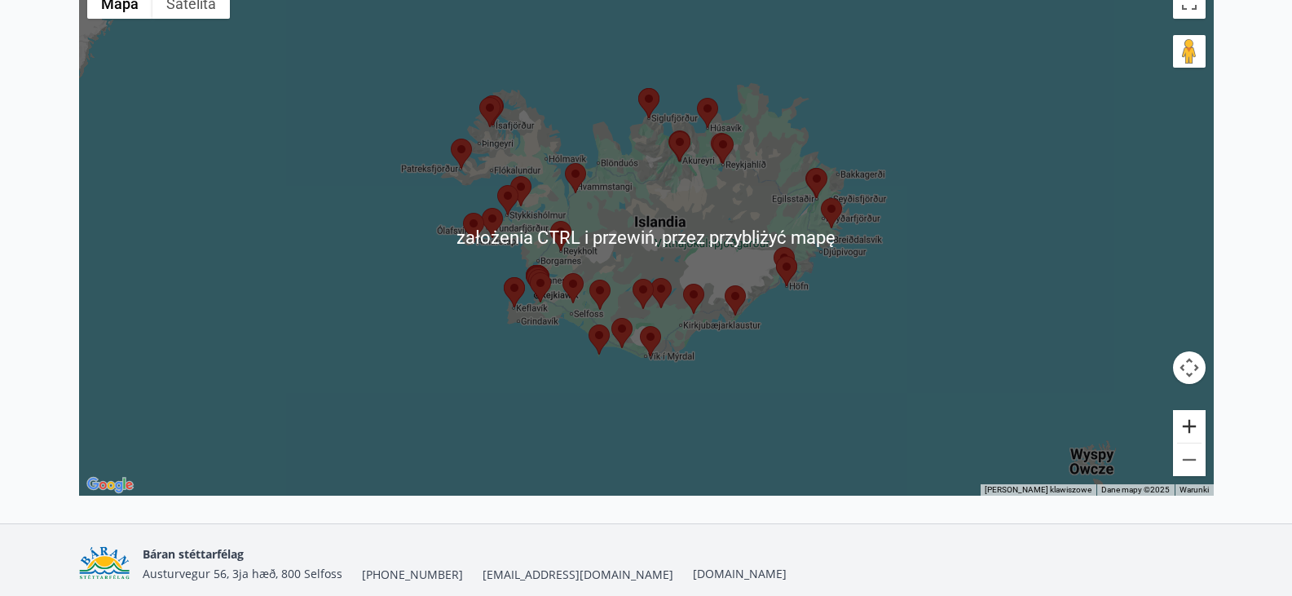
click at [1189, 419] on button "Powiększ" at bounding box center [1189, 426] width 33 height 33
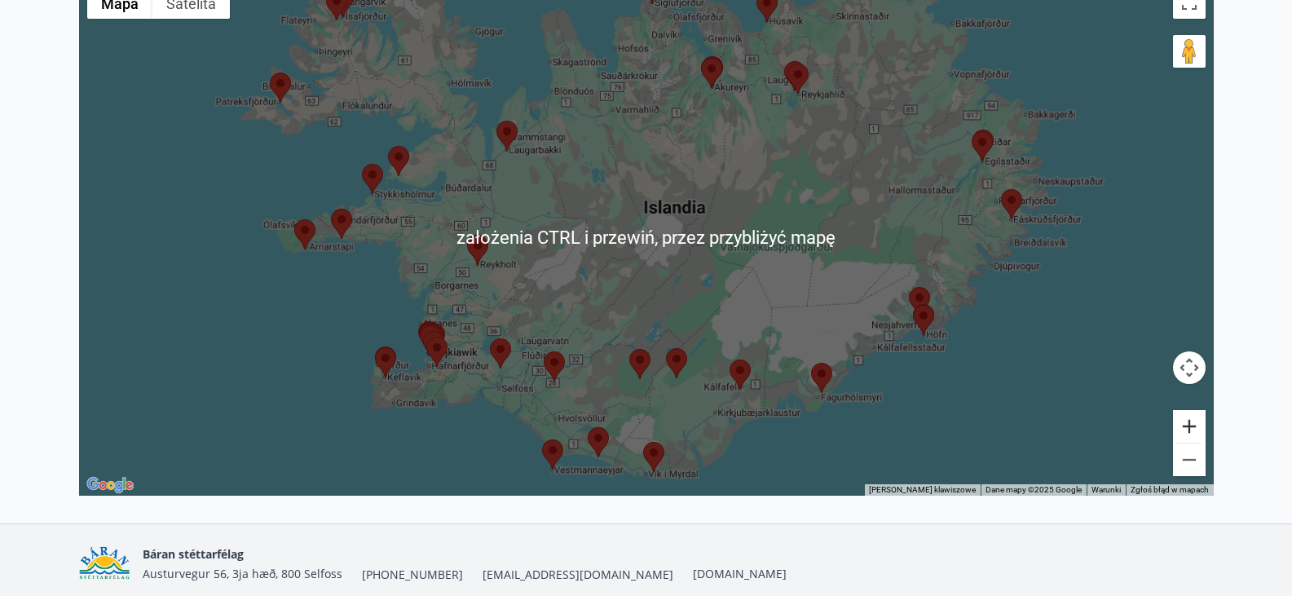
click at [1189, 420] on button "Powiększ" at bounding box center [1189, 426] width 33 height 33
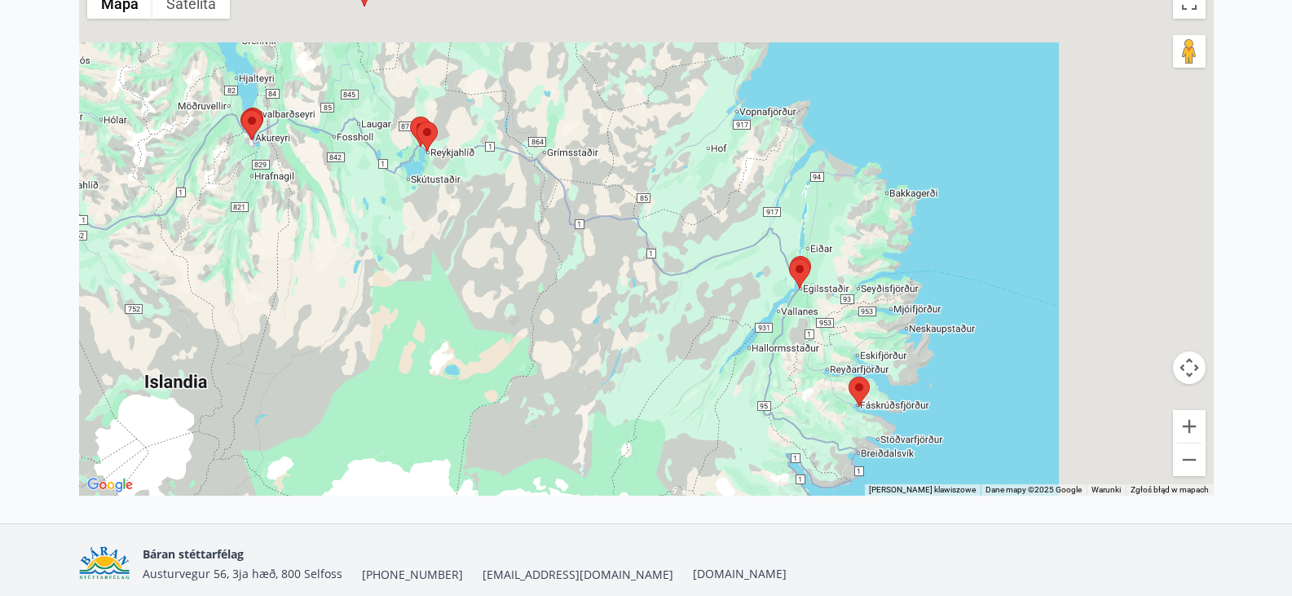
drag, startPoint x: 1130, startPoint y: 295, endPoint x: 521, endPoint y: 508, distance: 645.0
click at [523, 513] on div "28 Tilboð fundin Krótki Loka korti ← Przesuń w lewo → Przesuń w prawo ↑ Przesuń…" at bounding box center [646, 131] width 1292 height 786
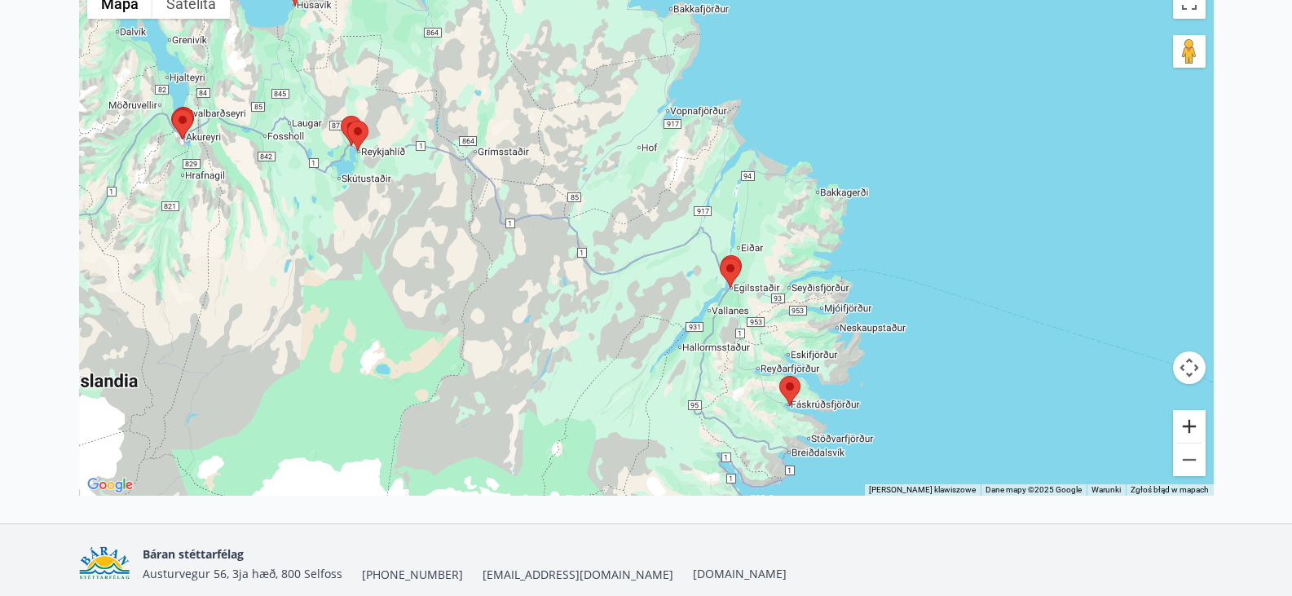
click at [1189, 423] on button "Powiększ" at bounding box center [1189, 426] width 33 height 33
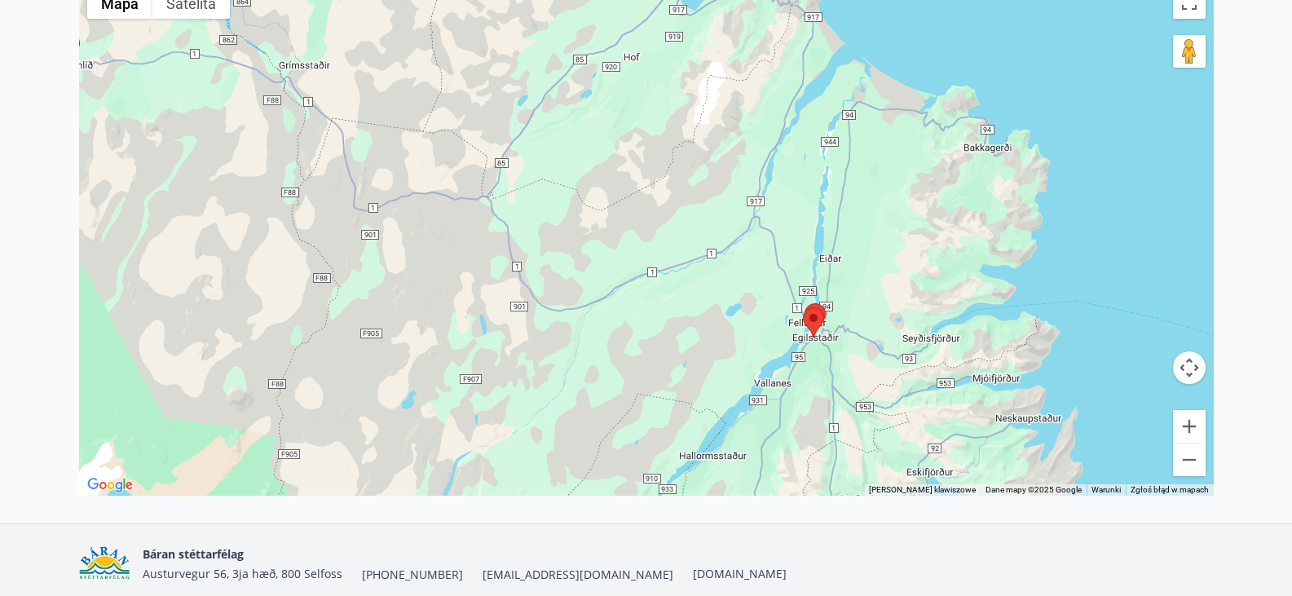
drag, startPoint x: 846, startPoint y: 367, endPoint x: 594, endPoint y: 387, distance: 252.5
click at [594, 387] on div at bounding box center [646, 236] width 1134 height 517
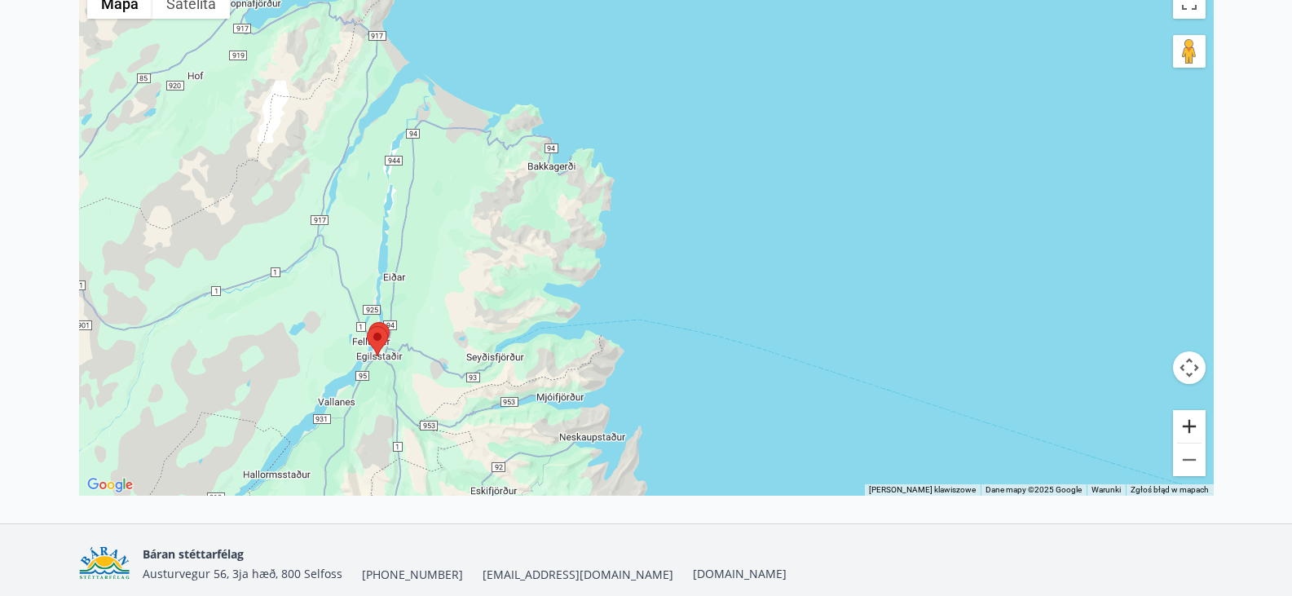
click at [1182, 428] on button "Powiększ" at bounding box center [1189, 426] width 33 height 33
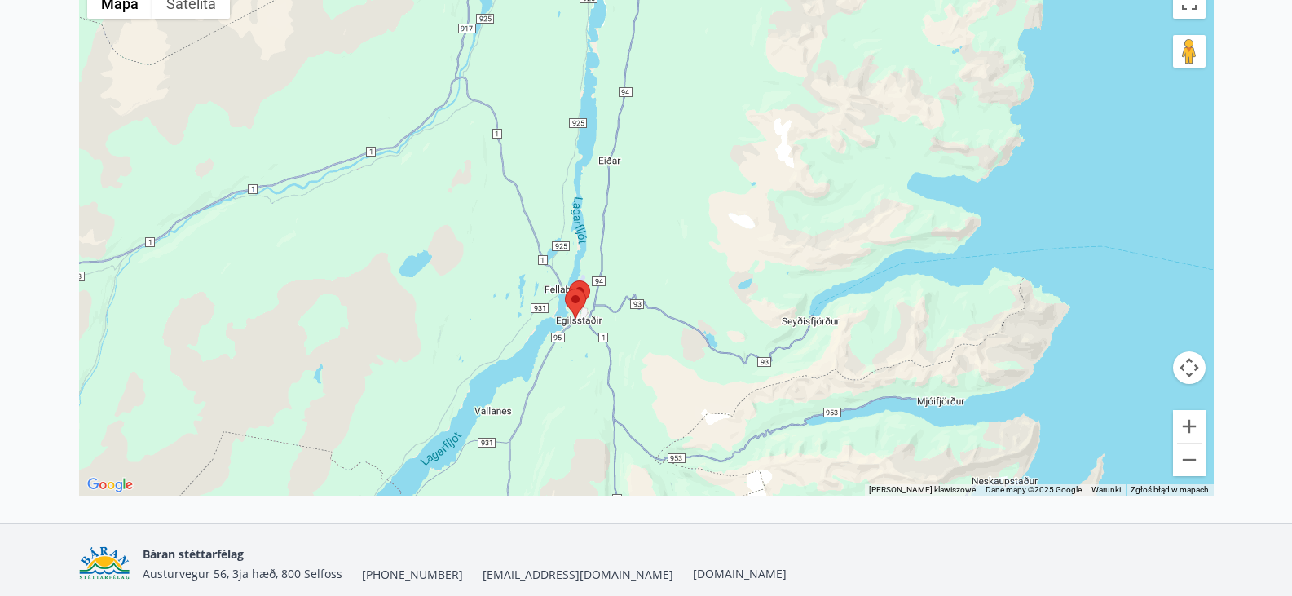
drag, startPoint x: 196, startPoint y: 433, endPoint x: 675, endPoint y: 271, distance: 505.1
click at [675, 271] on div at bounding box center [646, 236] width 1134 height 517
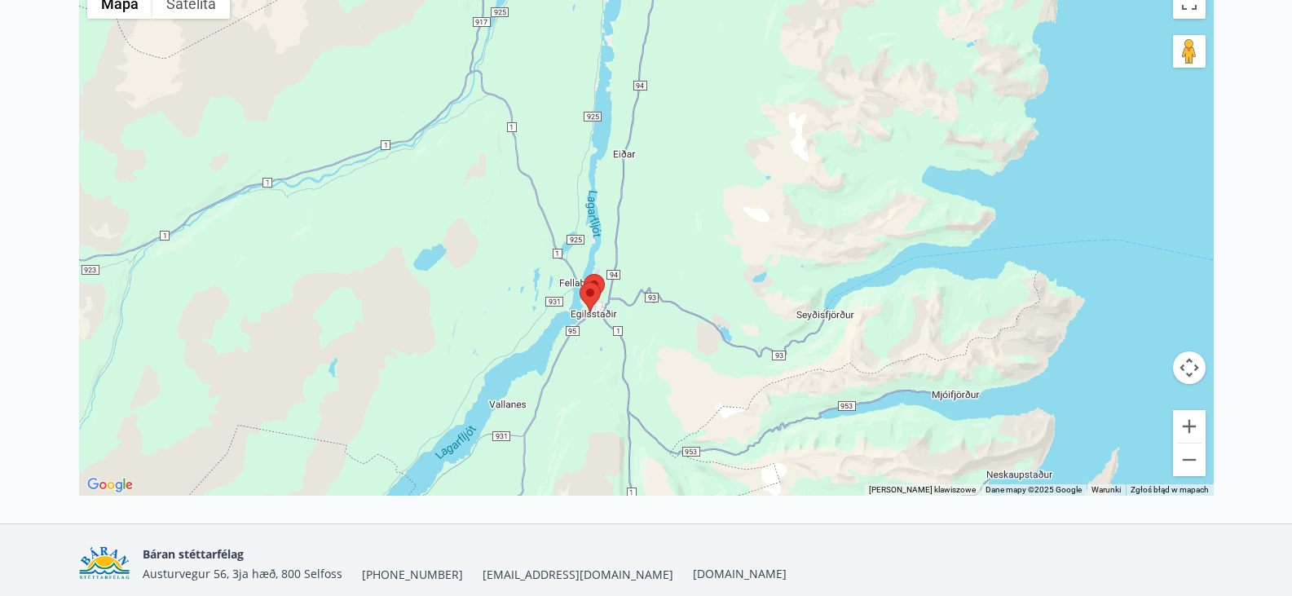
click at [579, 282] on area at bounding box center [579, 282] width 0 height 0
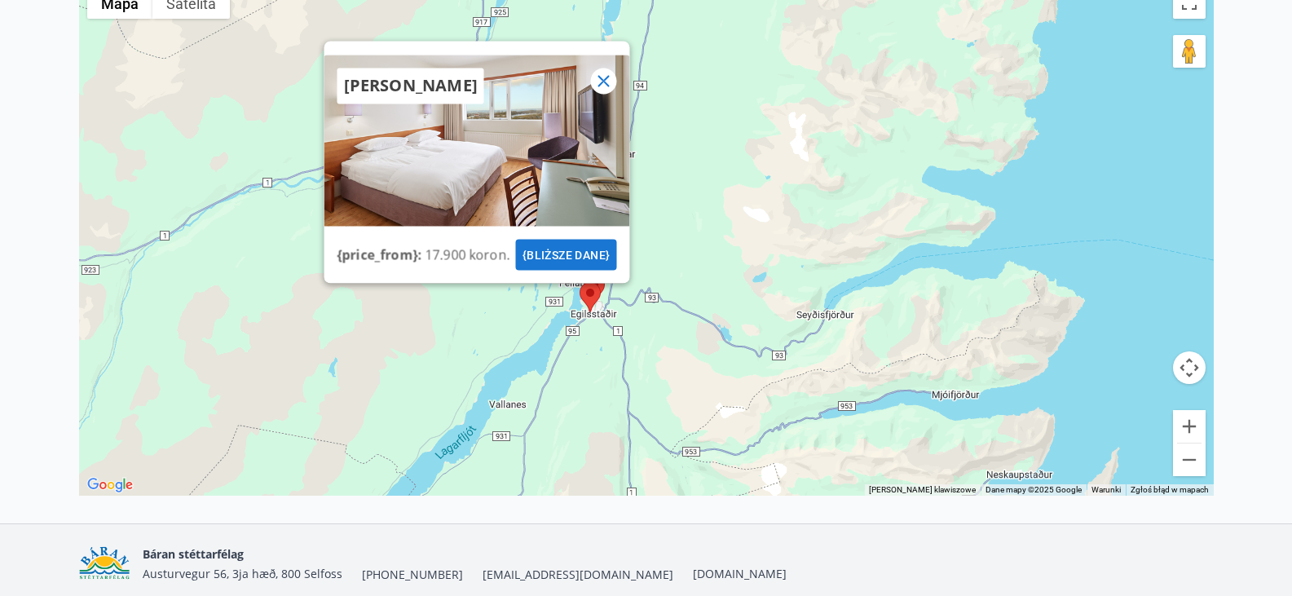
click at [607, 81] on icon at bounding box center [603, 81] width 20 height 20
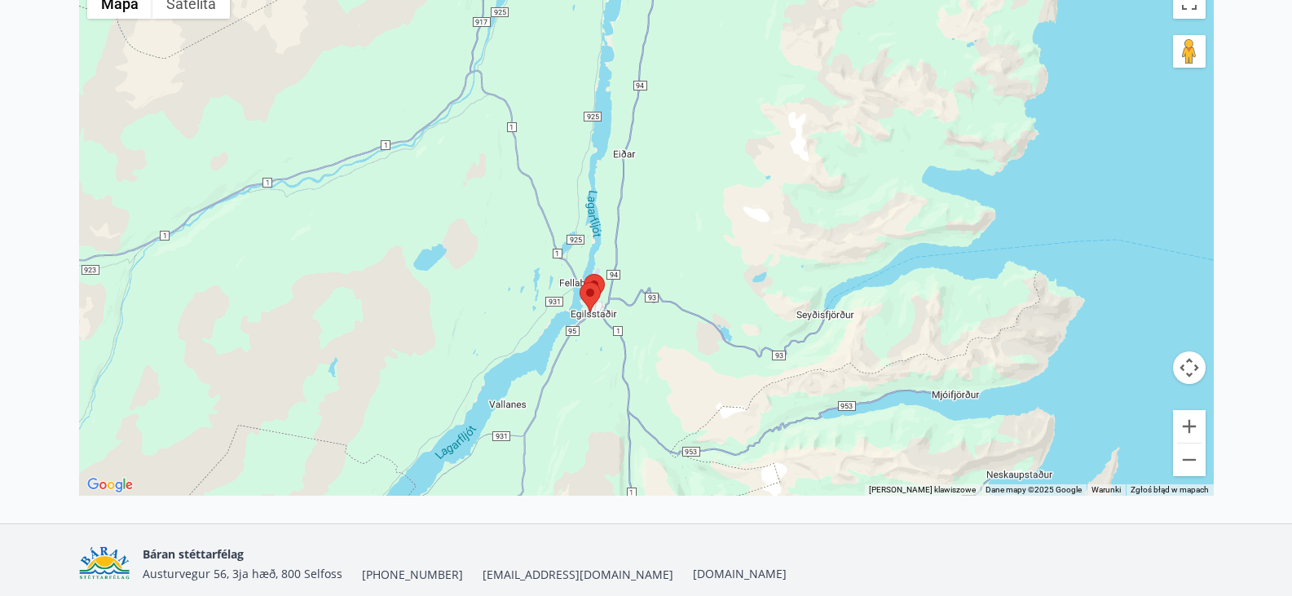
click at [583, 274] on area at bounding box center [583, 274] width 0 height 0
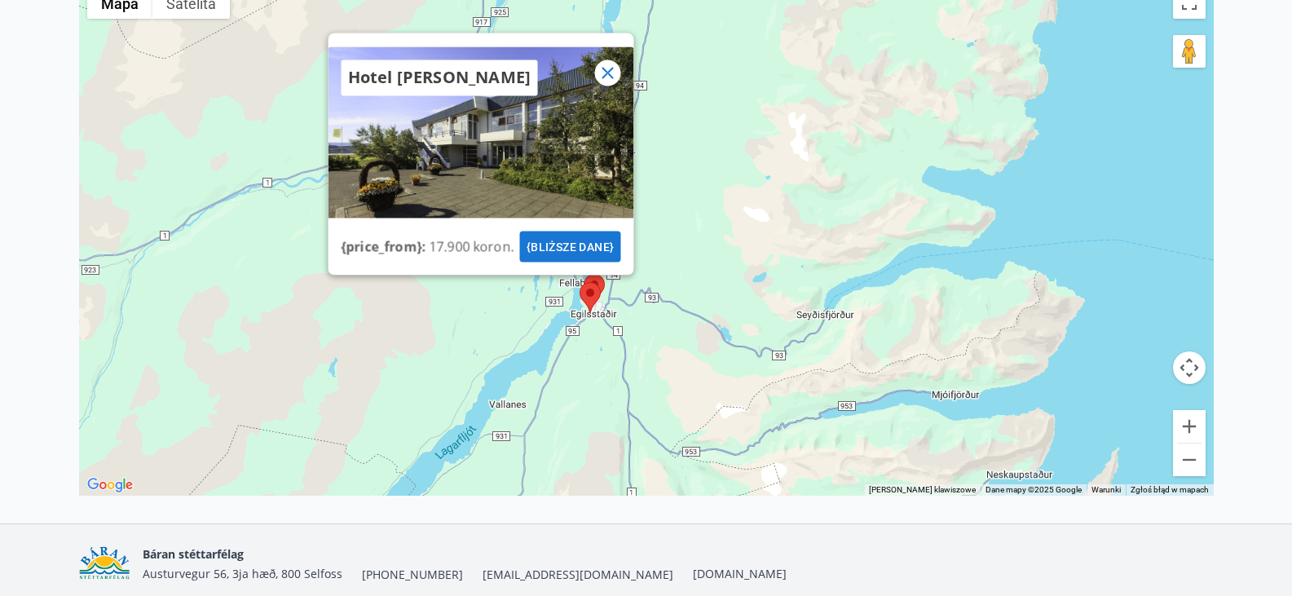
click at [579, 282] on area at bounding box center [579, 282] width 0 height 0
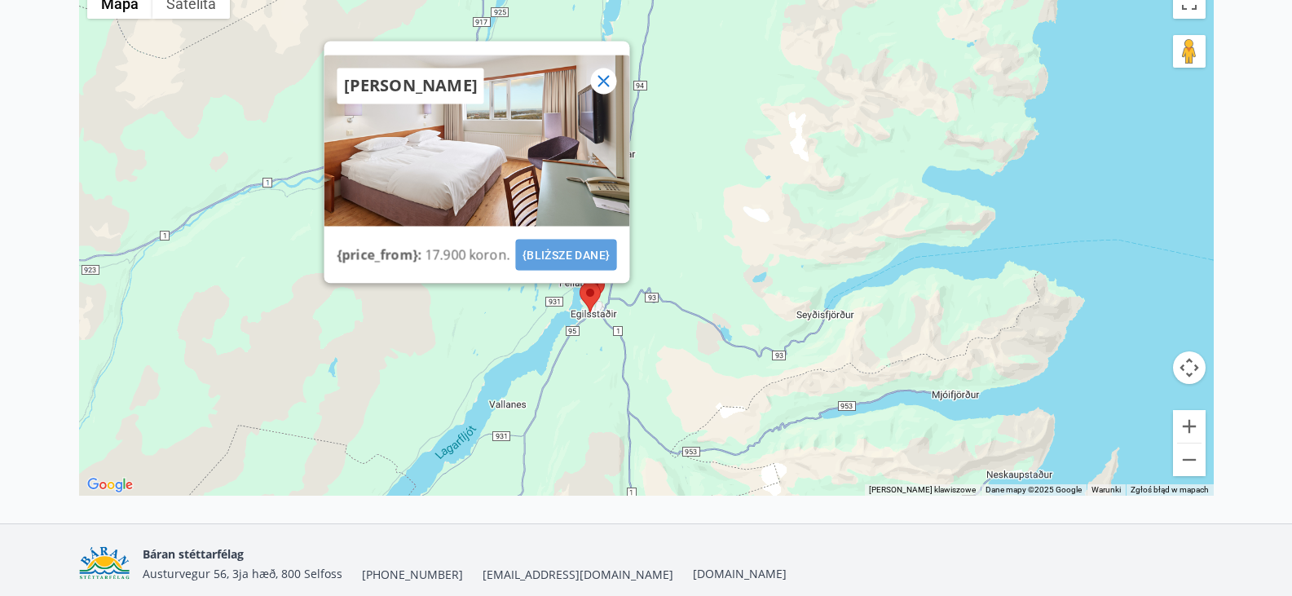
click at [563, 253] on font "{bliższe dane}" at bounding box center [565, 254] width 88 height 13
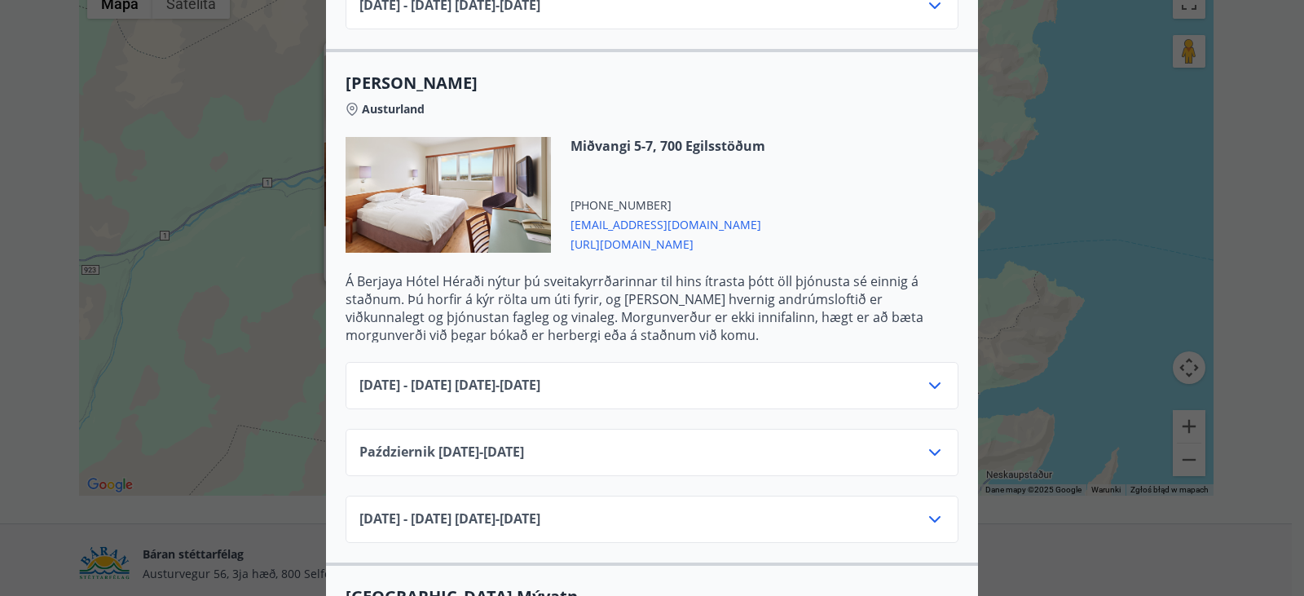
scroll to position [1548, 0]
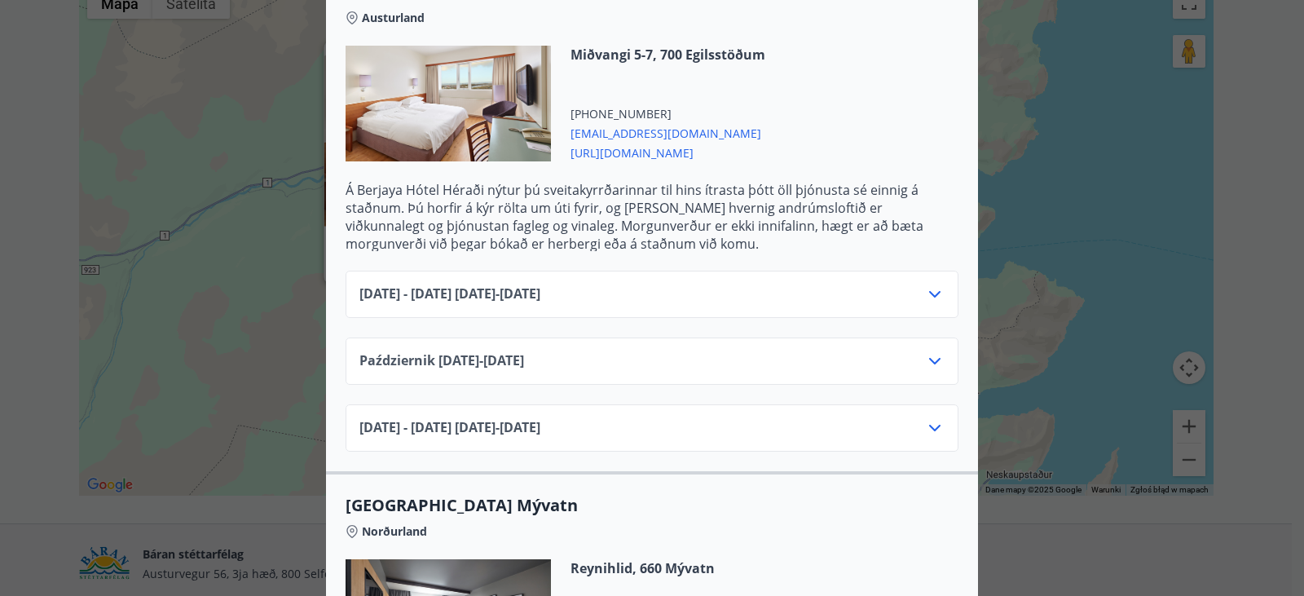
click at [927, 357] on icon at bounding box center [935, 361] width 20 height 20
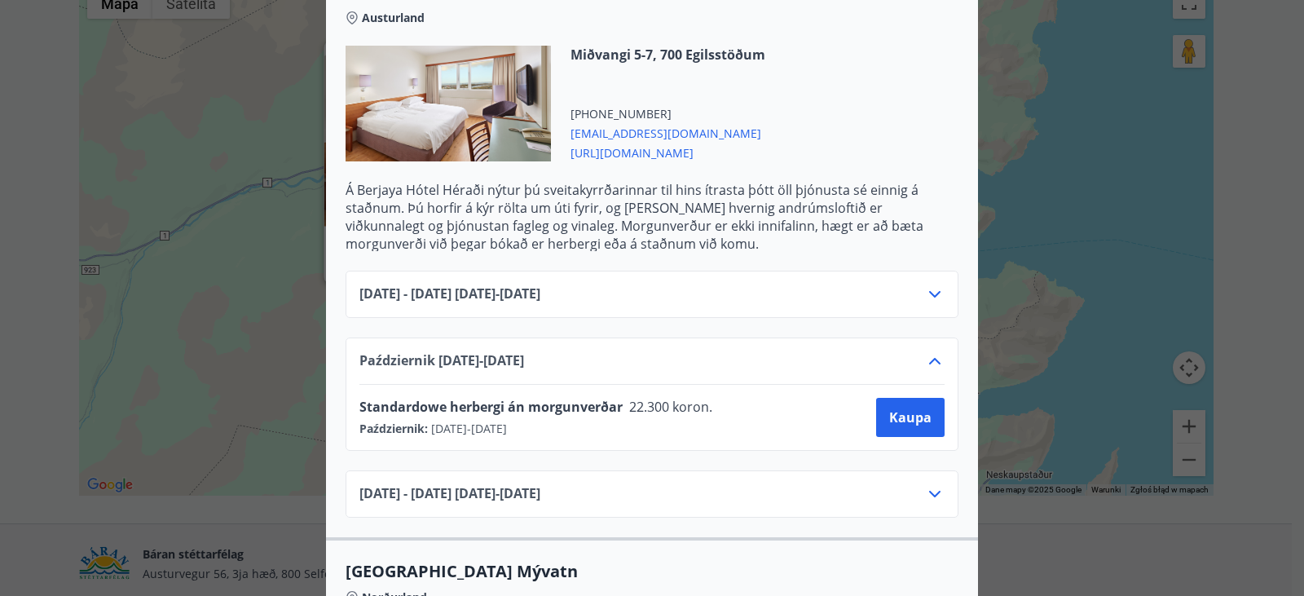
click at [927, 357] on icon at bounding box center [935, 361] width 20 height 20
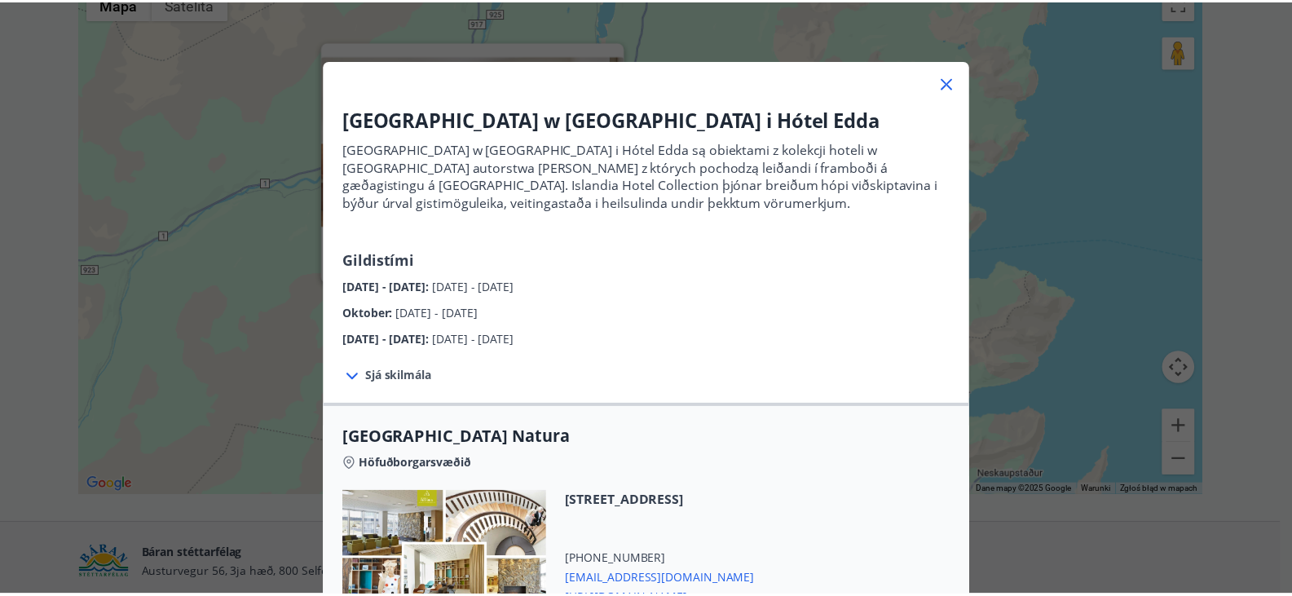
scroll to position [0, 0]
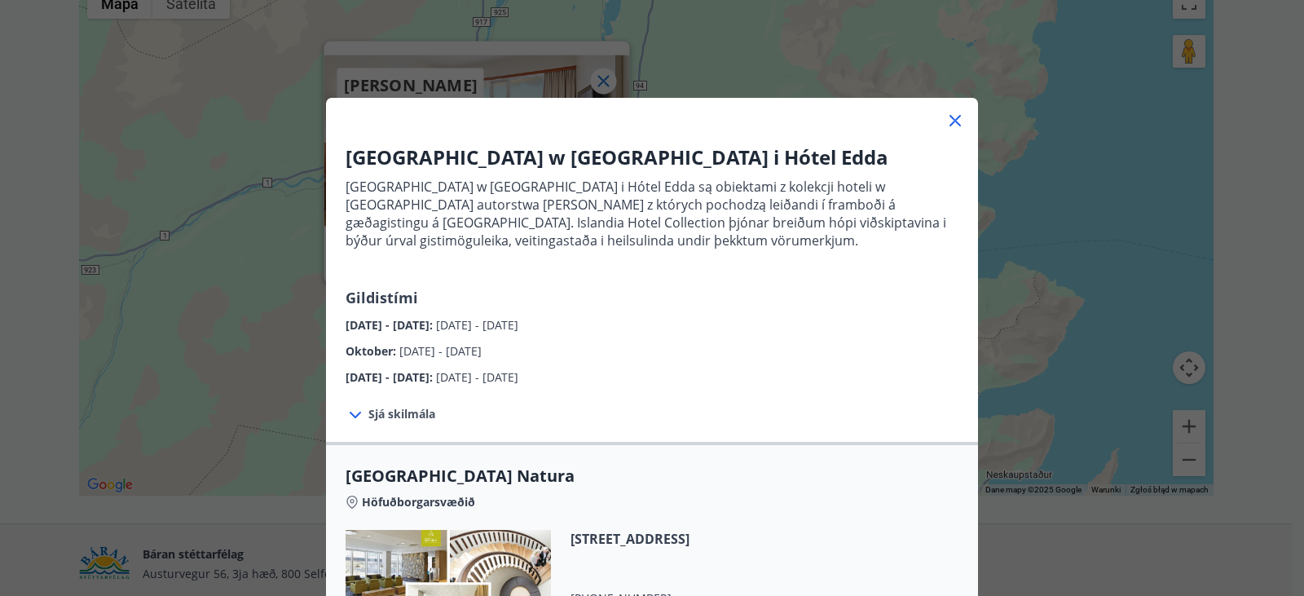
click at [948, 123] on icon at bounding box center [955, 121] width 20 height 20
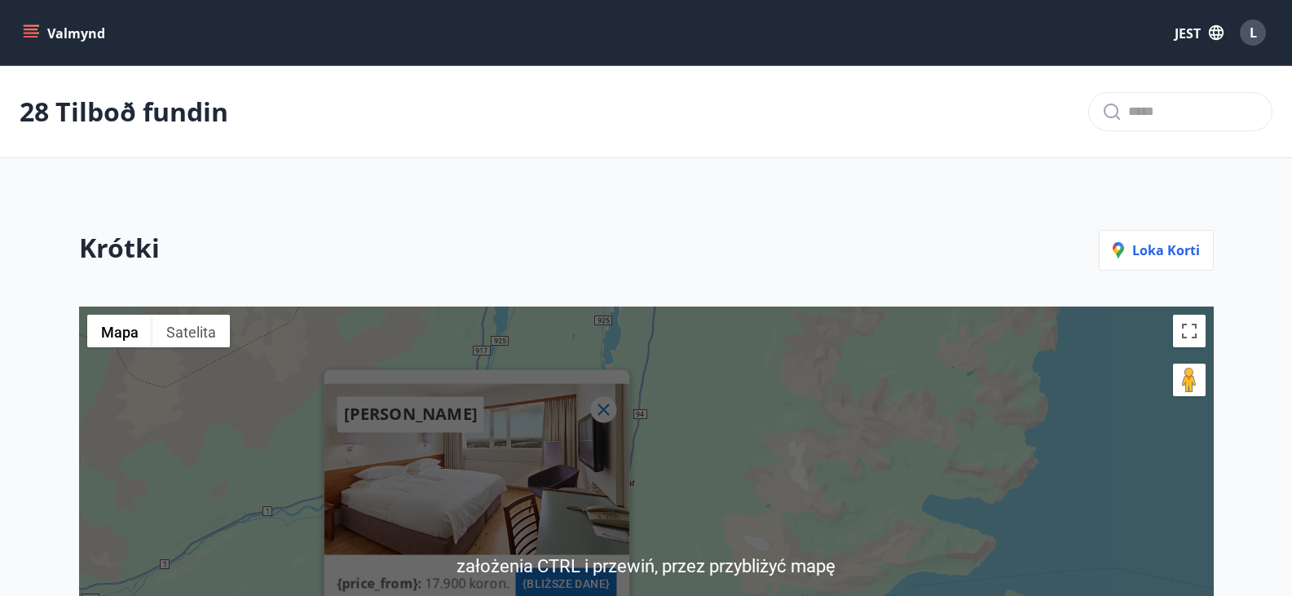
click at [1241, 33] on div "L" at bounding box center [1252, 33] width 26 height 26
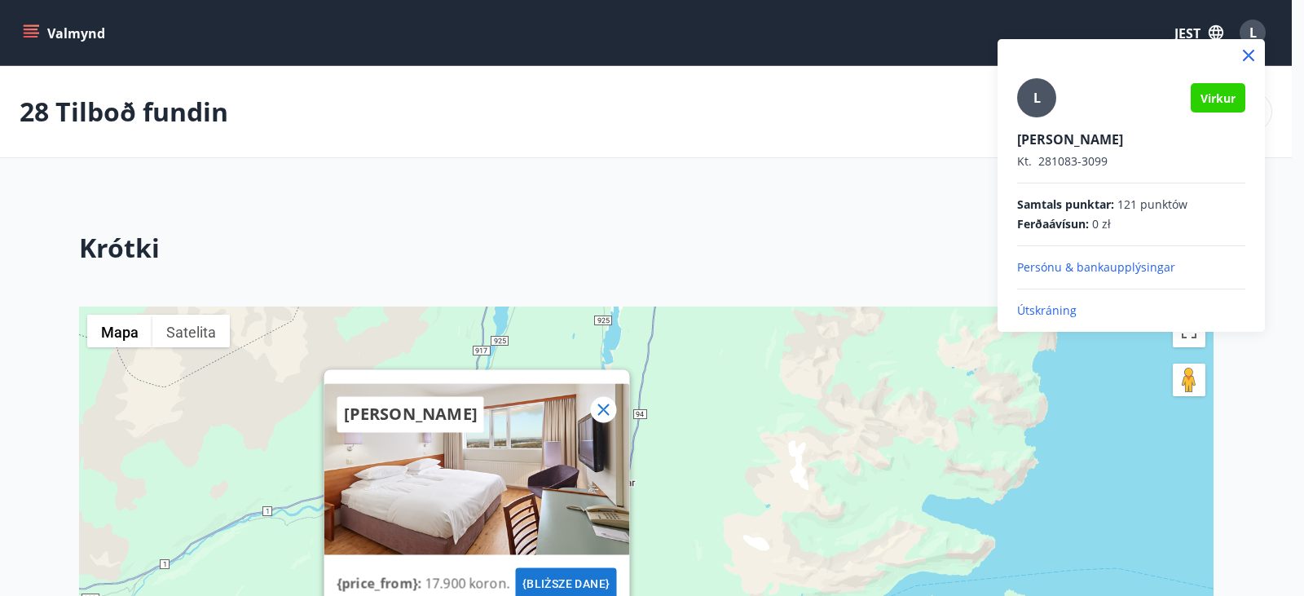
click at [1056, 304] on font "Útskráning" at bounding box center [1046, 309] width 59 height 15
